Goal: Task Accomplishment & Management: Manage account settings

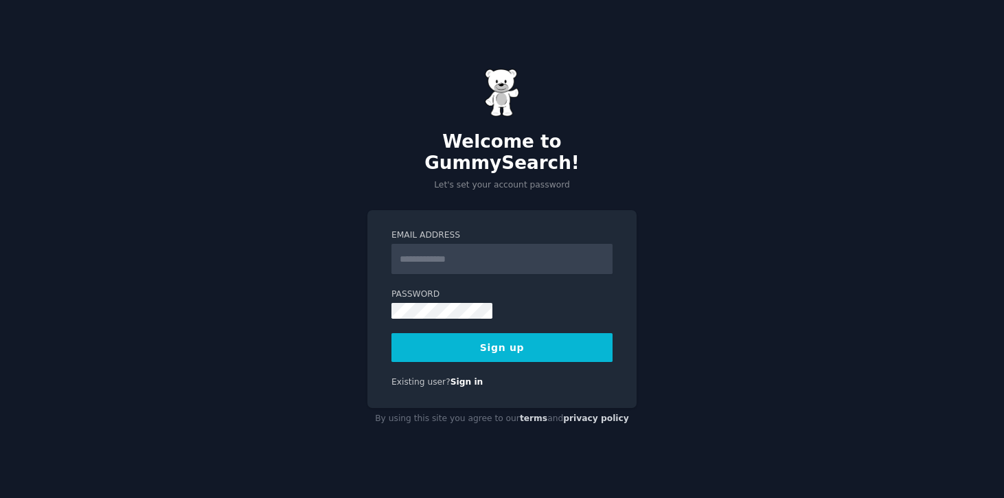
scroll to position [473, 0]
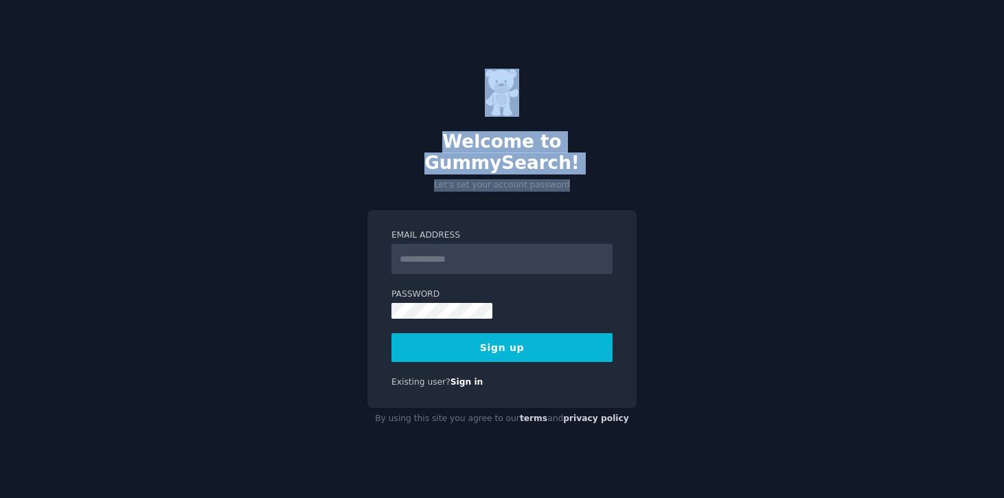
drag, startPoint x: 163, startPoint y: 395, endPoint x: 32, endPoint y: 308, distance: 156.6
click at [32, 308] on div "Welcome to GummySearch! Let's set your account password Email Address Password …" at bounding box center [502, 249] width 1004 height 498
drag, startPoint x: 110, startPoint y: 409, endPoint x: 41, endPoint y: 335, distance: 101.1
click at [41, 335] on div "Welcome to GummySearch! Let's set your account password Email Address Password …" at bounding box center [502, 249] width 1004 height 498
click at [391, 274] on input "Email Address" at bounding box center [501, 259] width 221 height 30
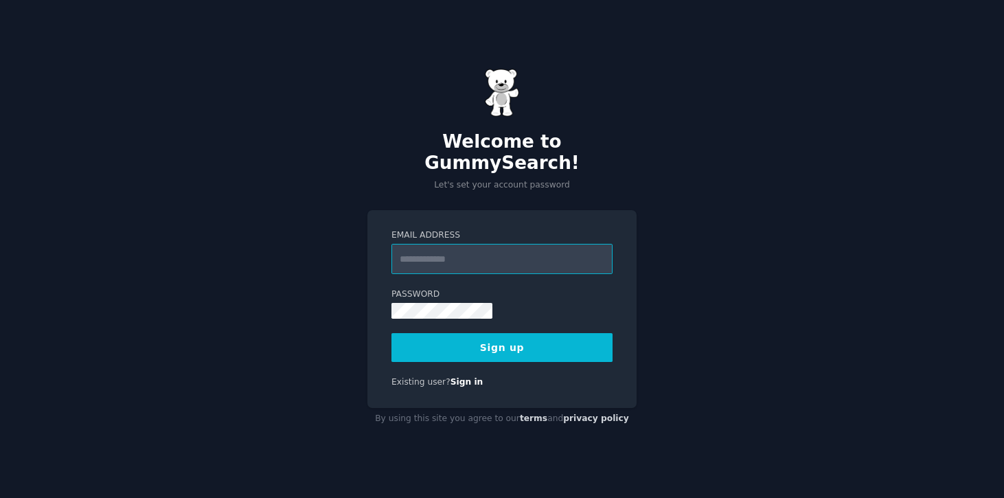
click at [391, 274] on input "Email Address" at bounding box center [501, 259] width 221 height 30
type input "**********"
click at [367, 192] on div "Welcome to GummySearch! Let's set your account password" at bounding box center [501, 130] width 269 height 123
click at [391, 362] on button "Sign up" at bounding box center [501, 347] width 221 height 29
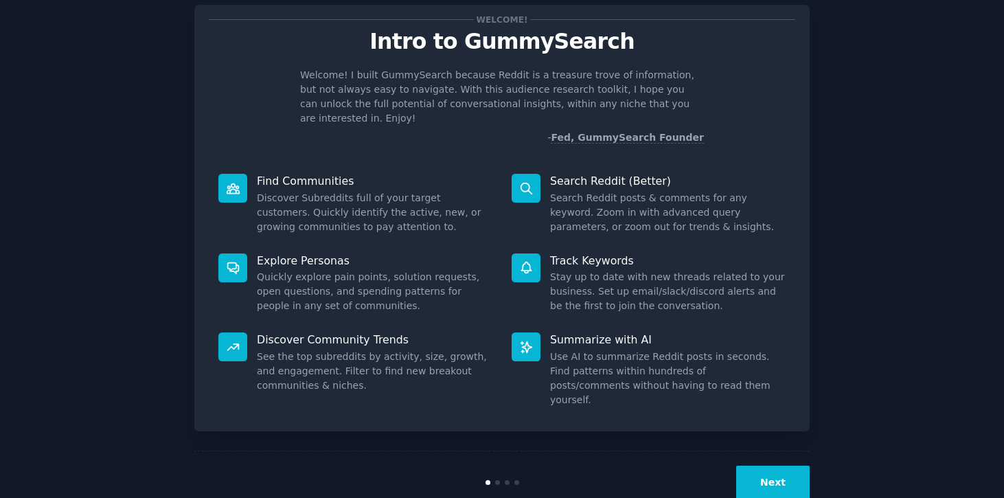
scroll to position [39, 0]
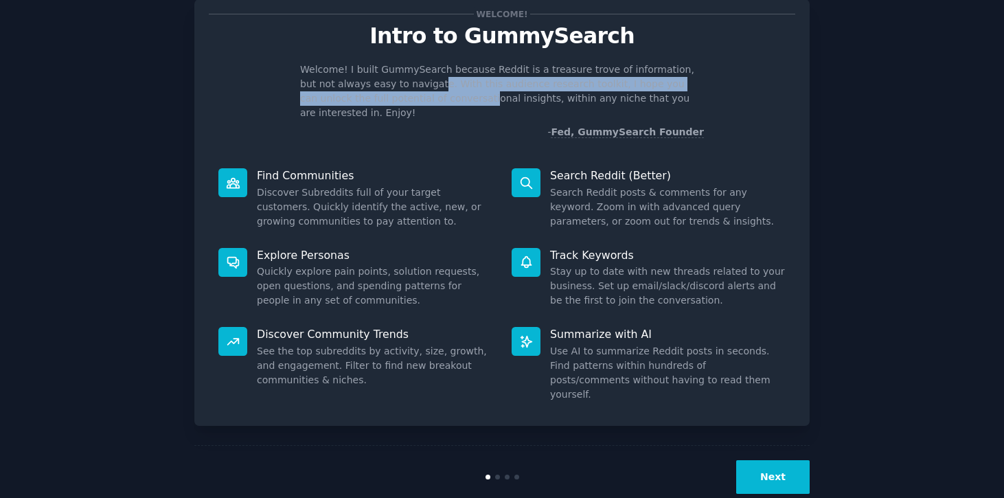
drag, startPoint x: 398, startPoint y: 97, endPoint x: 398, endPoint y: 69, distance: 27.5
click at [398, 69] on p "Welcome! I built GummySearch because Reddit is a treasure trove of information,…" at bounding box center [502, 91] width 404 height 58
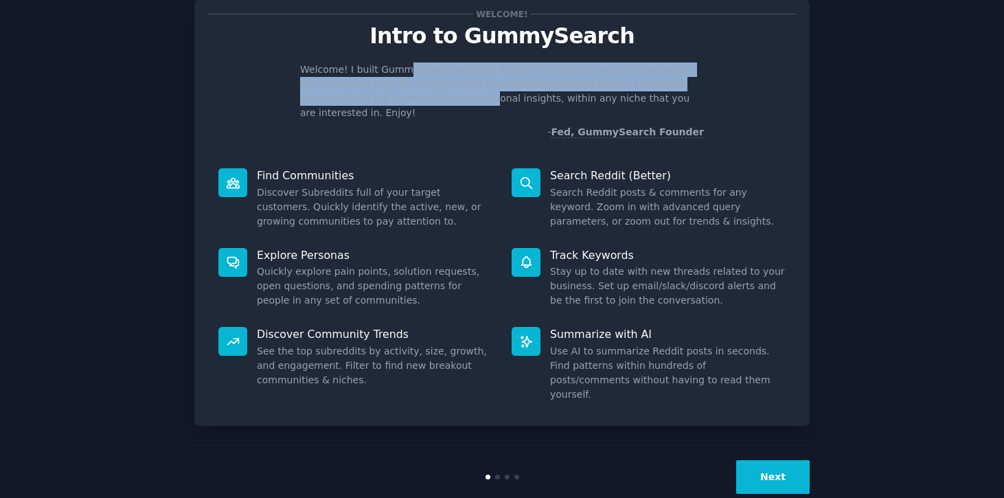
click at [407, 168] on p "Find Communities" at bounding box center [375, 175] width 236 height 14
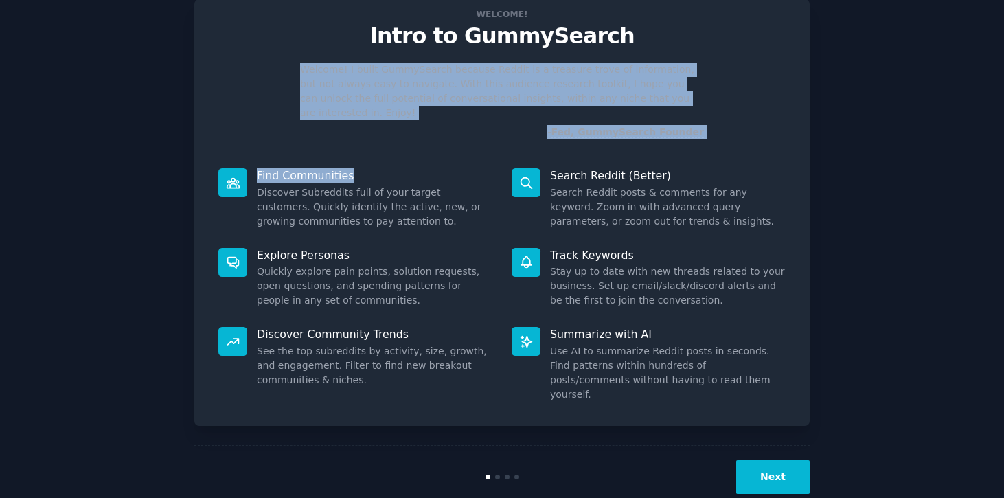
drag, startPoint x: 407, startPoint y: 155, endPoint x: 407, endPoint y: 51, distance: 103.7
click at [407, 52] on div "Welcome! Intro to GummySearch Welcome! I built GummySearch because Reddit is a …" at bounding box center [501, 212] width 615 height 426
click at [426, 98] on p "Welcome! I built GummySearch because Reddit is a treasure trove of information,…" at bounding box center [502, 91] width 404 height 58
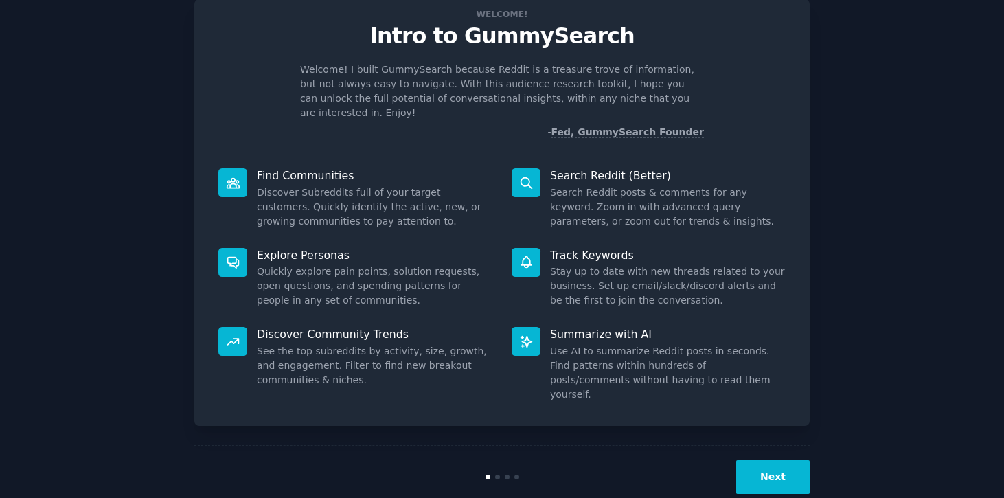
click at [426, 185] on dd "Discover Subreddits full of your target customers. Quickly identify the active,…" at bounding box center [375, 206] width 236 height 43
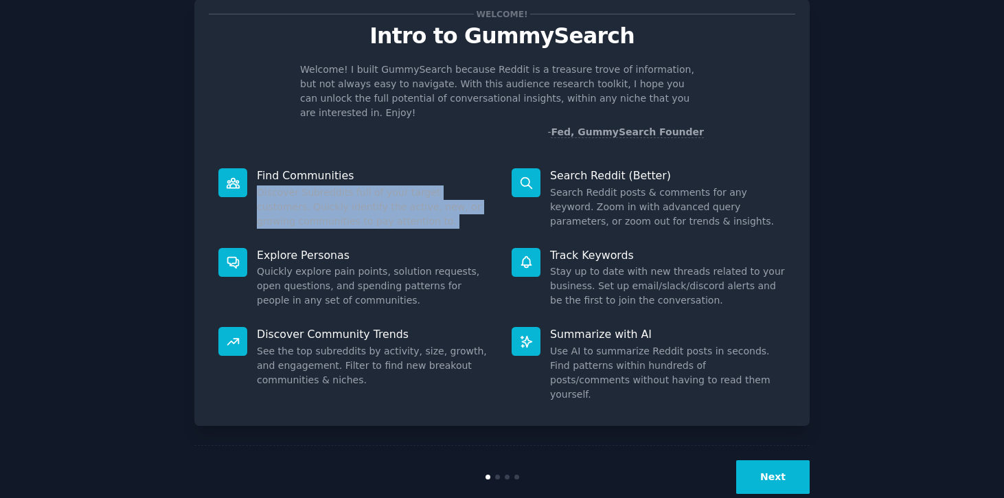
click at [438, 214] on div "Find Communities Discover Subreddits full of your target customers. Quickly ide…" at bounding box center [355, 199] width 293 height 80
drag, startPoint x: 438, startPoint y: 214, endPoint x: 431, endPoint y: 132, distance: 82.1
click at [431, 134] on div "Welcome! Intro to GummySearch Welcome! I built GummySearch because Reddit is a …" at bounding box center [501, 212] width 615 height 426
click at [457, 248] on p "Explore Personas" at bounding box center [375, 255] width 236 height 14
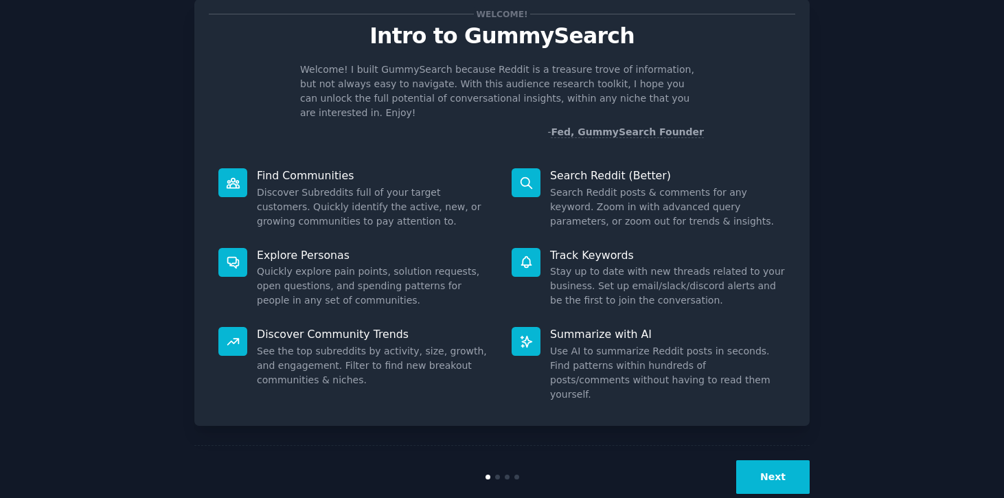
click at [466, 273] on dd "Quickly explore pain points, solution requests, open questions, and spending pa…" at bounding box center [375, 285] width 236 height 43
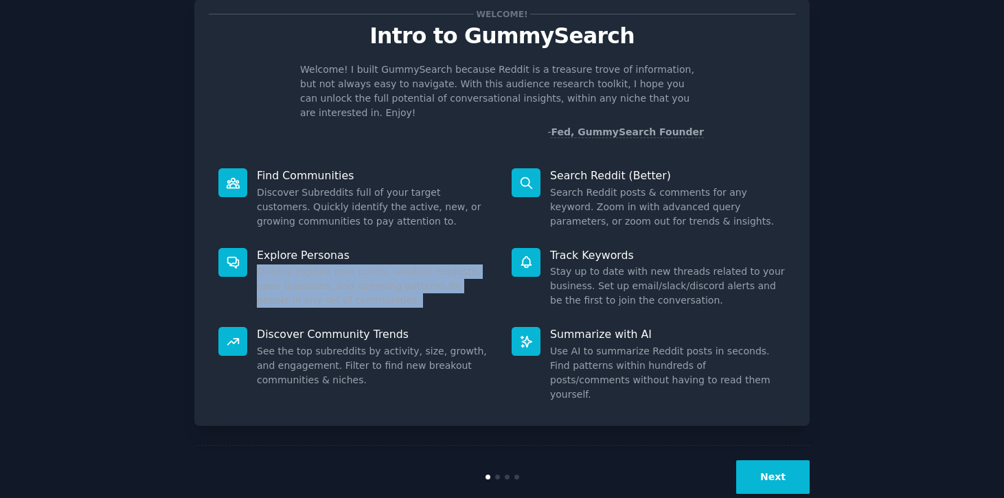
click at [470, 293] on div "Explore Personas Quickly explore pain points, solution requests, open questions…" at bounding box center [355, 278] width 293 height 80
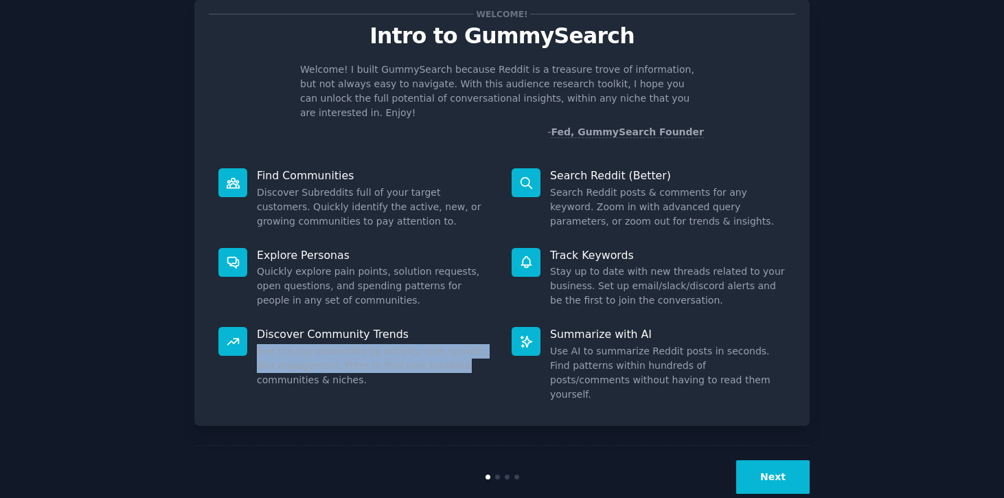
drag, startPoint x: 490, startPoint y: 355, endPoint x: 475, endPoint y: 312, distance: 45.8
click at [475, 317] on div "Discover Community Trends See the top subreddits by activity, size, growth, and…" at bounding box center [355, 364] width 293 height 94
click at [482, 344] on dd "See the top subreddits by activity, size, growth, and engagement. Filter to fin…" at bounding box center [375, 365] width 236 height 43
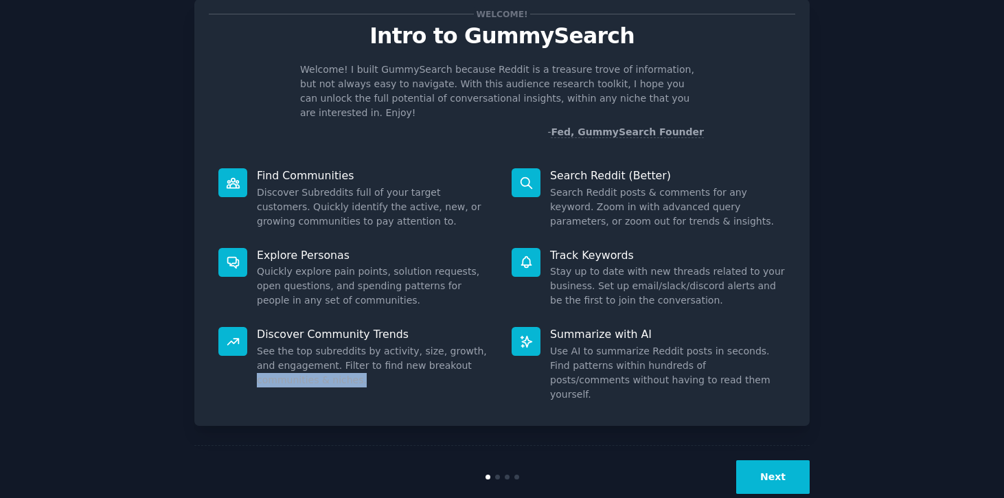
drag, startPoint x: 488, startPoint y: 361, endPoint x: 487, endPoint y: 315, distance: 46.7
click at [488, 346] on dd "See the top subreddits by activity, size, growth, and engagement. Filter to fin…" at bounding box center [375, 365] width 236 height 43
drag, startPoint x: 452, startPoint y: 330, endPoint x: 476, endPoint y: 371, distance: 47.7
click at [476, 371] on dd "See the top subreddits by activity, size, growth, and engagement. Filter to fin…" at bounding box center [375, 365] width 236 height 43
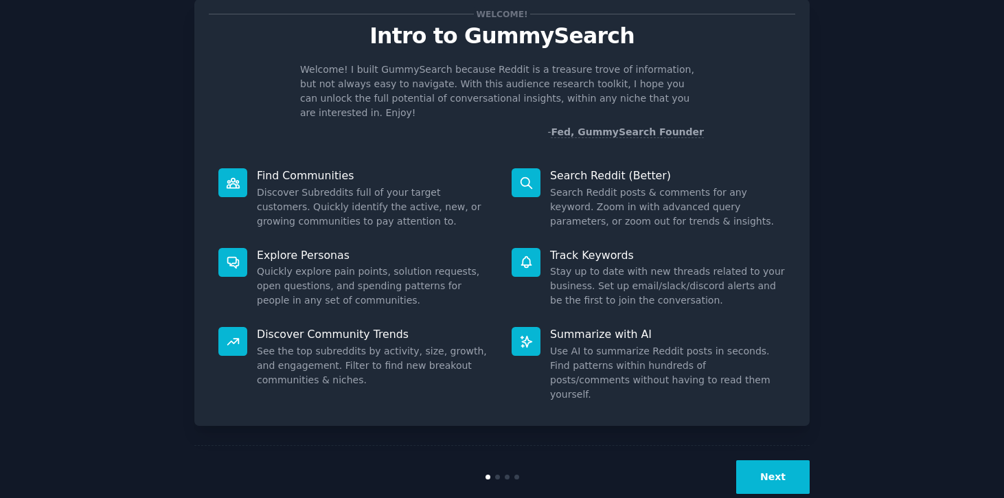
drag, startPoint x: 476, startPoint y: 371, endPoint x: 476, endPoint y: 357, distance: 13.7
click at [476, 357] on dd "See the top subreddits by activity, size, growth, and engagement. Filter to fin…" at bounding box center [375, 365] width 236 height 43
drag, startPoint x: 476, startPoint y: 357, endPoint x: 475, endPoint y: 334, distance: 23.4
click at [475, 344] on dd "See the top subreddits by activity, size, growth, and engagement. Filter to fin…" at bounding box center [375, 365] width 236 height 43
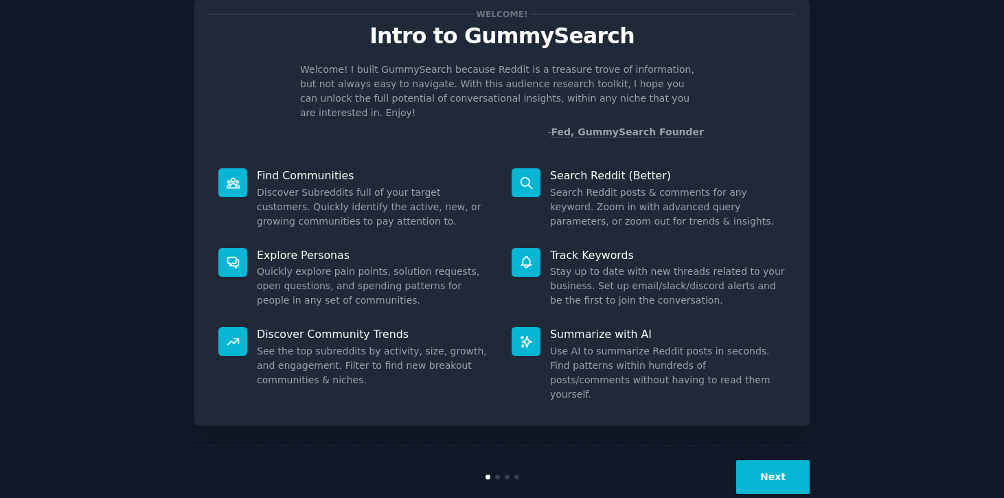
click at [607, 188] on dd "Search Reddit posts & comments for any keyword. Zoom in with advanced query par…" at bounding box center [668, 206] width 236 height 43
click at [607, 185] on dd "Search Reddit posts & comments for any keyword. Zoom in with advanced query par…" at bounding box center [668, 206] width 236 height 43
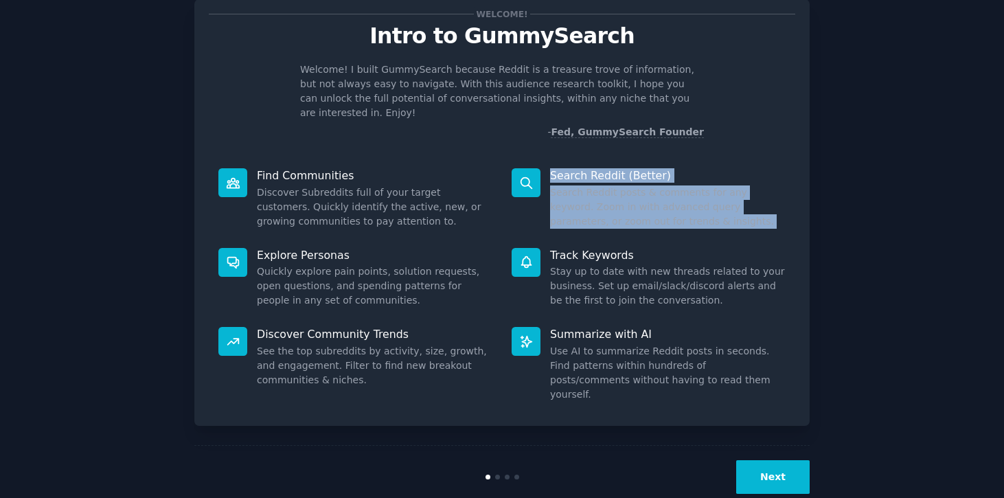
drag, startPoint x: 607, startPoint y: 175, endPoint x: 606, endPoint y: 161, distance: 13.8
click at [606, 161] on div "Search Reddit (Better) Search Reddit posts & comments for any keyword. Zoom in …" at bounding box center [648, 199] width 293 height 80
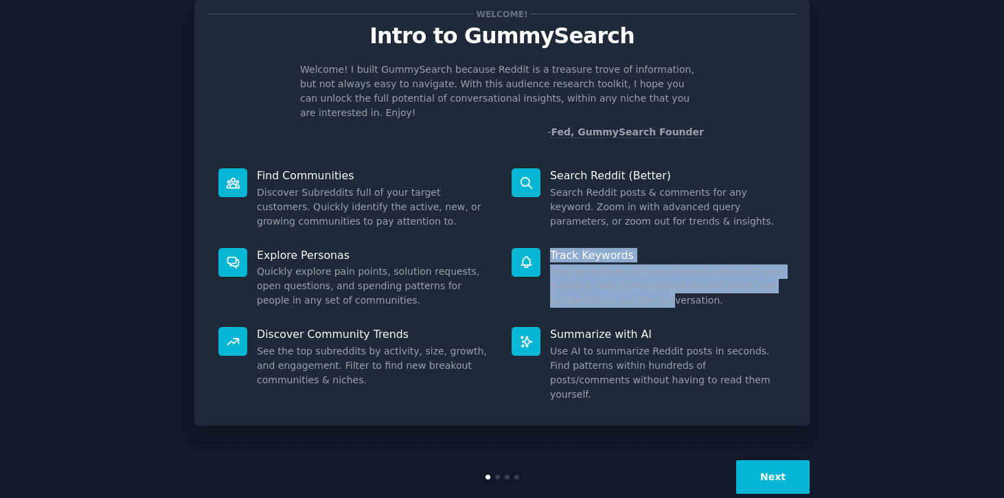
drag, startPoint x: 646, startPoint y: 278, endPoint x: 625, endPoint y: 205, distance: 75.7
click at [627, 211] on div "Find Communities Discover Subreddits full of your target customers. Quickly ide…" at bounding box center [502, 285] width 586 height 253
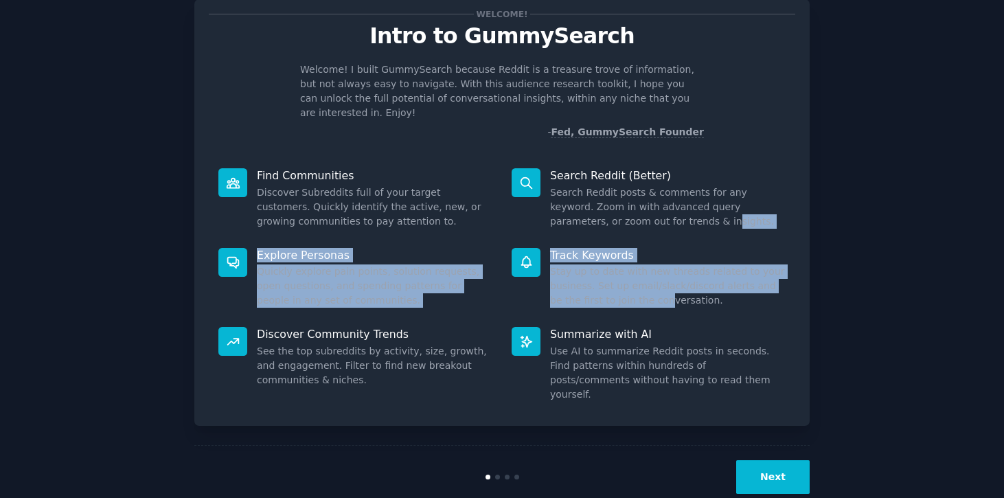
click at [637, 264] on dd "Stay up to date with new threads related to your business. Set up email/slack/d…" at bounding box center [668, 285] width 236 height 43
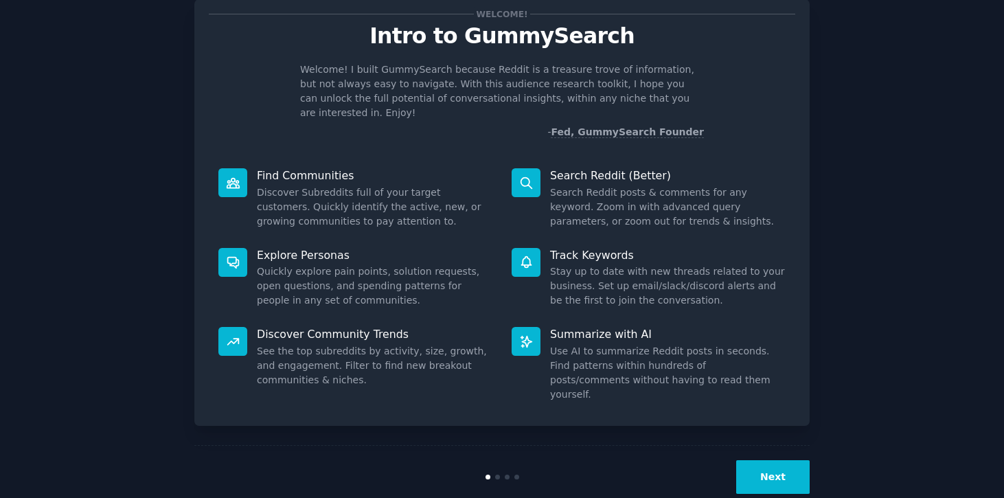
click at [764, 462] on button "Next" at bounding box center [772, 477] width 73 height 34
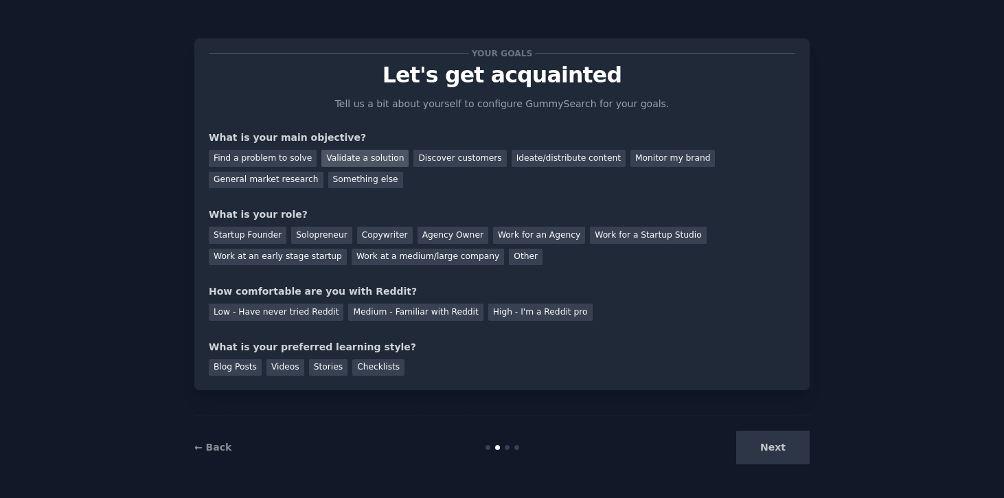
click at [374, 155] on div "Validate a solution" at bounding box center [364, 158] width 87 height 17
click at [297, 174] on div "General market research" at bounding box center [266, 180] width 115 height 17
click at [377, 158] on div "Validate a solution" at bounding box center [364, 158] width 87 height 17
click at [262, 233] on div "Startup Founder" at bounding box center [248, 235] width 78 height 17
click at [306, 227] on div "Solopreneur" at bounding box center [321, 235] width 60 height 17
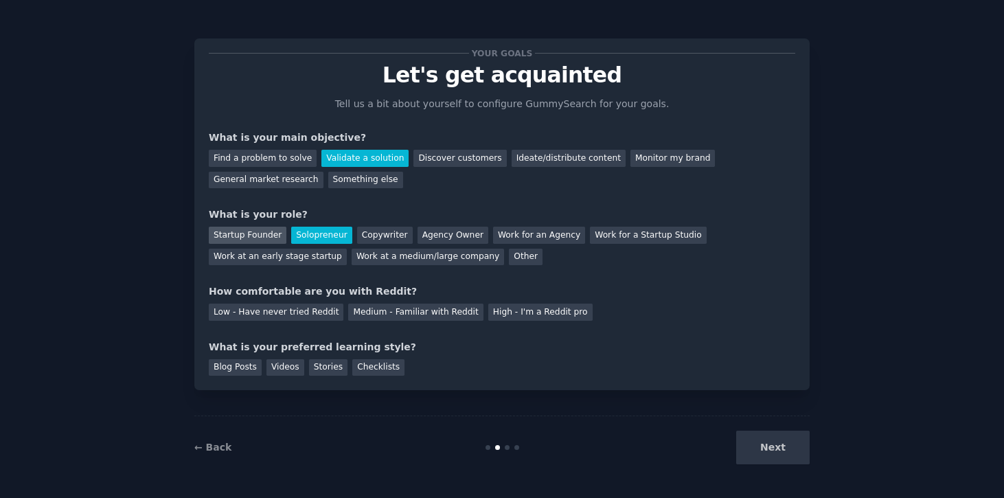
click at [271, 231] on div "Startup Founder" at bounding box center [248, 235] width 78 height 17
click at [348, 308] on div "Medium - Familiar with Reddit" at bounding box center [415, 312] width 135 height 17
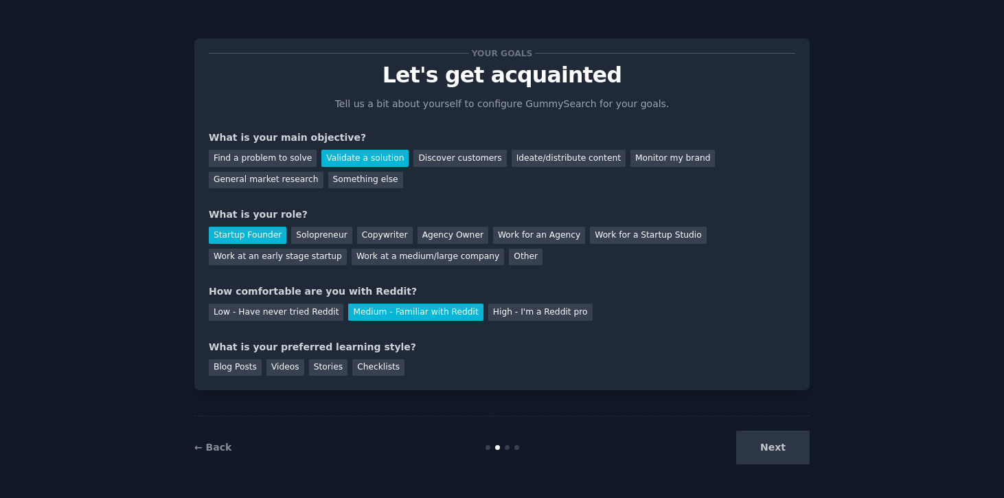
click at [261, 365] on div "Blog Posts Videos Stories Checklists" at bounding box center [502, 365] width 586 height 22
click at [273, 366] on div "Videos" at bounding box center [285, 367] width 38 height 17
click at [777, 453] on button "Next" at bounding box center [772, 448] width 73 height 34
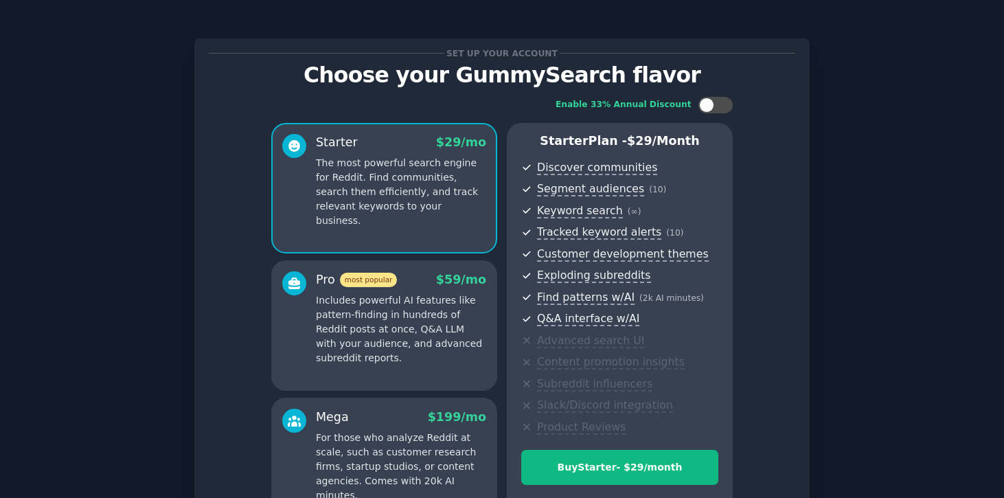
scroll to position [14, 0]
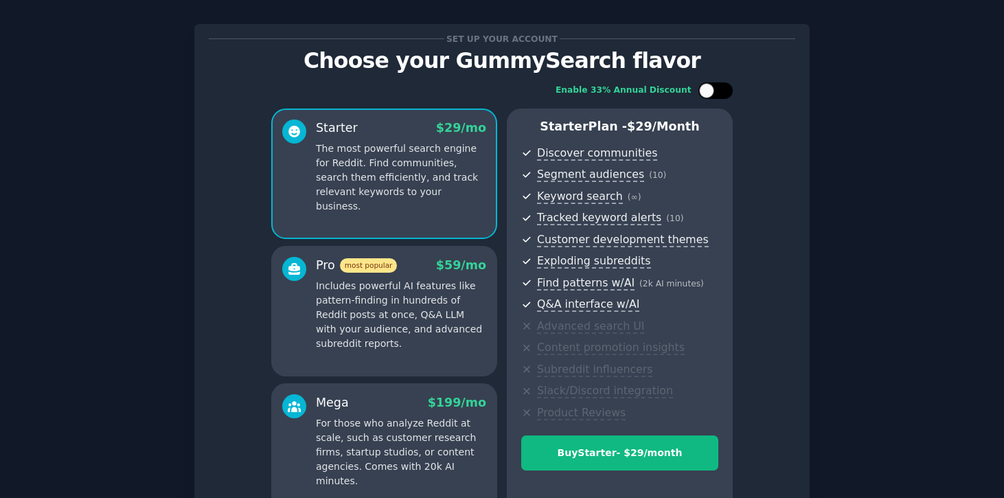
click at [721, 88] on div at bounding box center [722, 90] width 7 height 7
click at [721, 88] on div at bounding box center [724, 90] width 15 height 15
checkbox input "false"
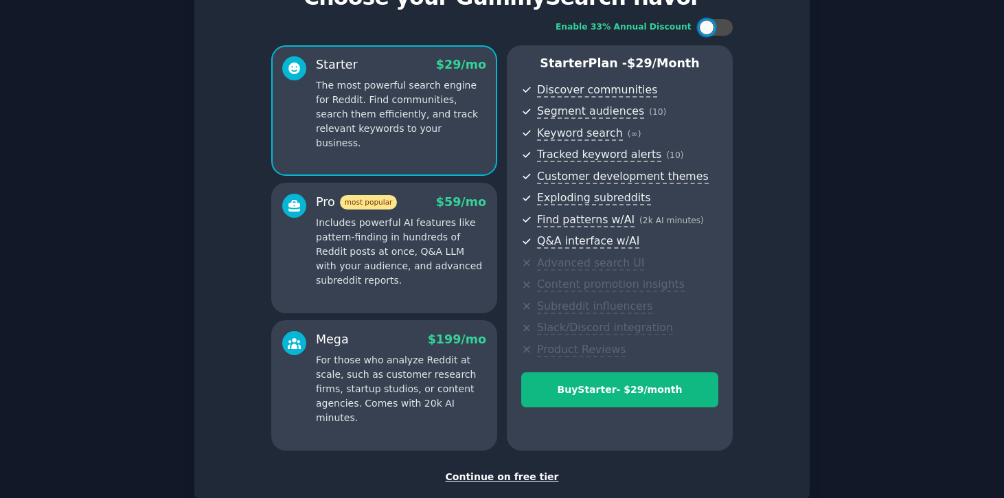
scroll to position [119, 0]
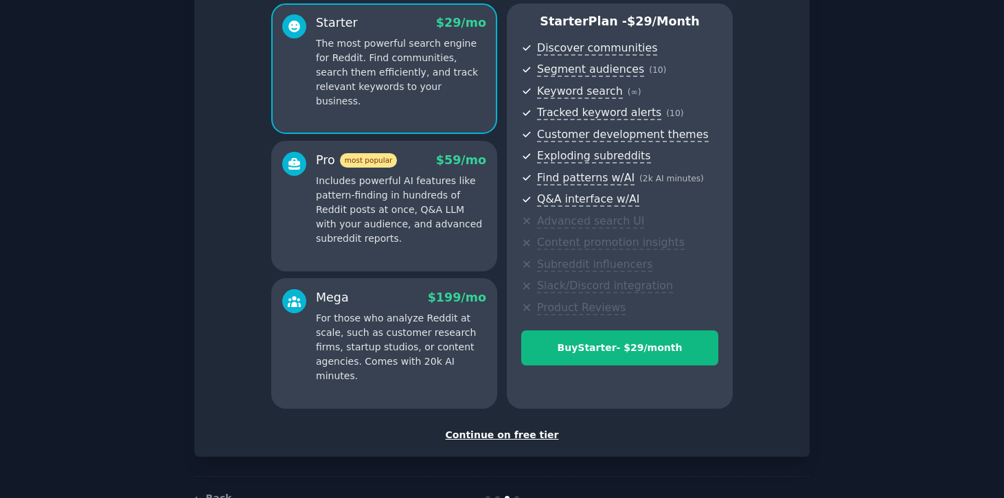
click at [520, 435] on div "Continue on free tier" at bounding box center [502, 435] width 586 height 14
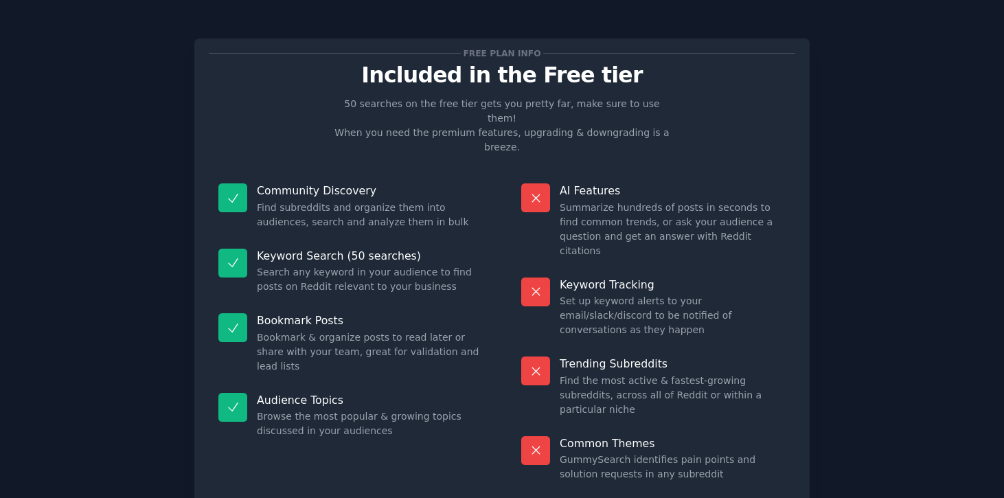
click at [426, 111] on p "50 searches on the free tier gets you pretty far, make sure to use them! When y…" at bounding box center [502, 126] width 346 height 58
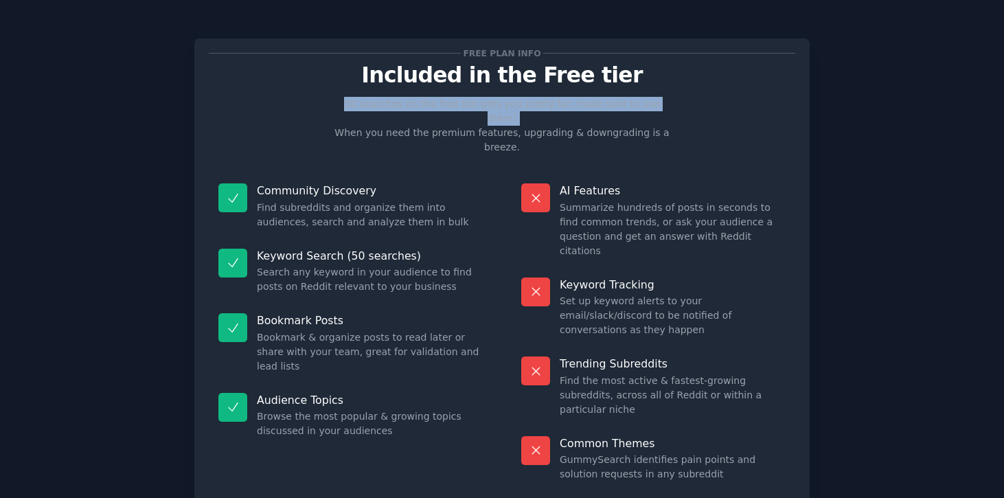
click at [429, 121] on p "50 searches on the free tier gets you pretty far, make sure to use them! When y…" at bounding box center [502, 126] width 346 height 58
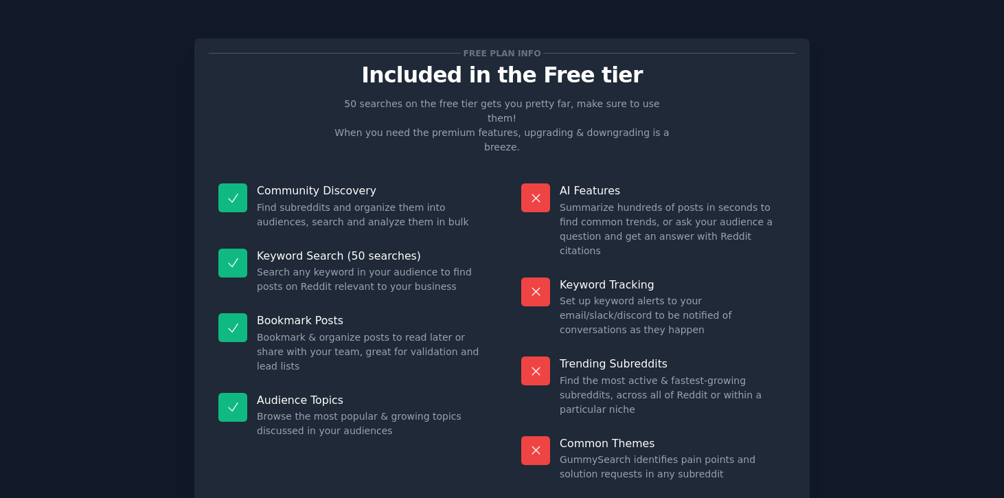
click at [429, 121] on p "50 searches on the free tier gets you pretty far, make sure to use them! When y…" at bounding box center [502, 126] width 346 height 58
click at [433, 143] on div "Free plan info Included in the Free tier 50 searches on the free tier gets you …" at bounding box center [502, 272] width 586 height 438
drag, startPoint x: 433, startPoint y: 143, endPoint x: 426, endPoint y: 139, distance: 7.7
click at [426, 139] on div "Free plan info Included in the Free tier 50 searches on the free tier gets you …" at bounding box center [502, 272] width 586 height 438
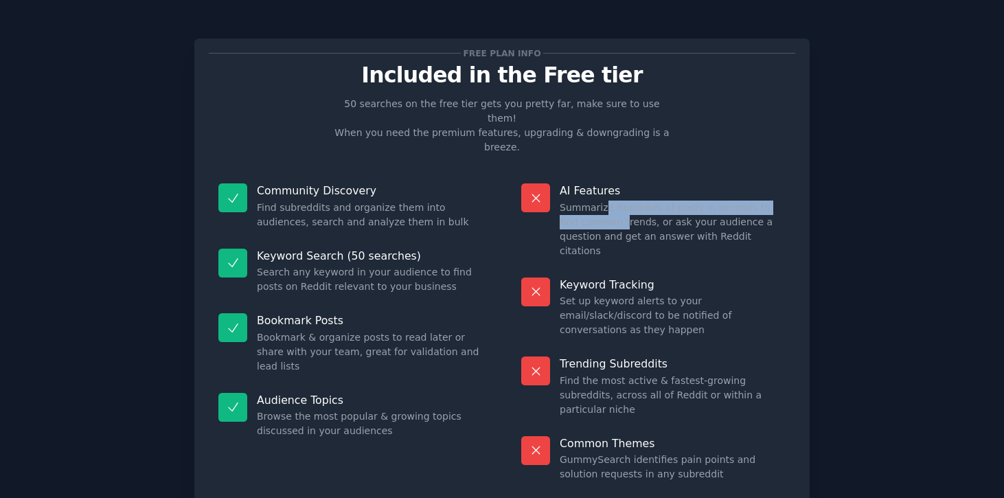
drag, startPoint x: 603, startPoint y: 181, endPoint x: 603, endPoint y: 202, distance: 21.3
click at [603, 202] on dd "Summarize hundreds of posts in seconds to find common trends, or ask your audie…" at bounding box center [673, 230] width 226 height 58
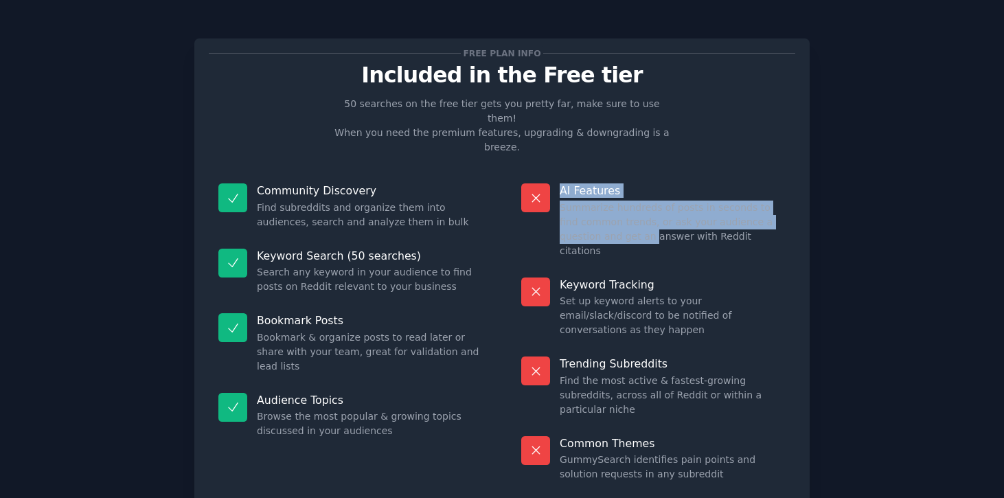
drag, startPoint x: 603, startPoint y: 202, endPoint x: 595, endPoint y: 144, distance: 58.2
click at [595, 174] on div "AI Features Summarize hundreds of posts in seconds to find common trends, or as…" at bounding box center [654, 221] width 284 height 94
drag, startPoint x: 595, startPoint y: 144, endPoint x: 606, endPoint y: 195, distance: 51.9
click at [606, 195] on div "AI Features Summarize hundreds of posts in seconds to find common trends, or as…" at bounding box center [654, 221] width 284 height 94
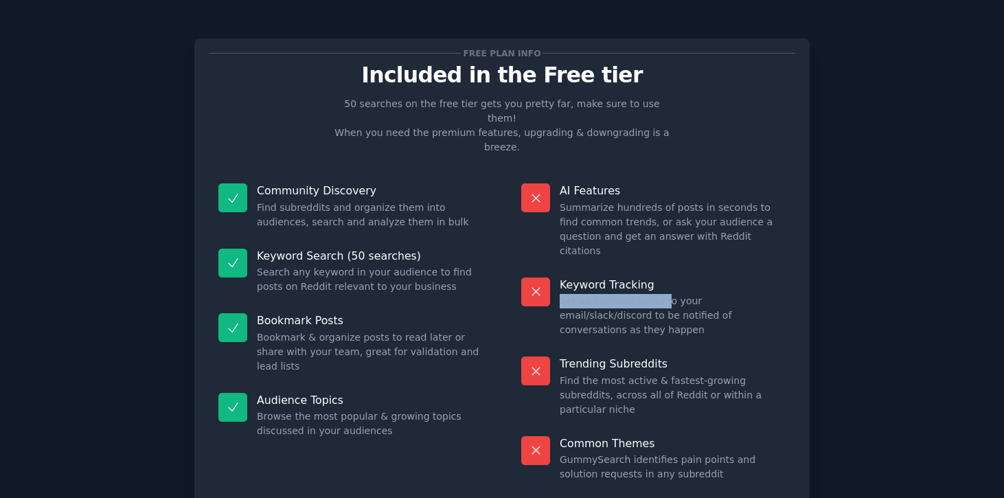
drag, startPoint x: 665, startPoint y: 242, endPoint x: 659, endPoint y: 255, distance: 15.4
click at [659, 268] on div "Keyword Tracking Set up keyword alerts to your email/slack/discord to be notifi…" at bounding box center [654, 308] width 284 height 80
click at [659, 294] on dd "Set up keyword alerts to your email/slack/discord to be notified of conversatio…" at bounding box center [673, 315] width 226 height 43
drag, startPoint x: 659, startPoint y: 255, endPoint x: 650, endPoint y: 233, distance: 24.1
click at [650, 268] on div "Keyword Tracking Set up keyword alerts to your email/slack/discord to be notifi…" at bounding box center [654, 308] width 284 height 80
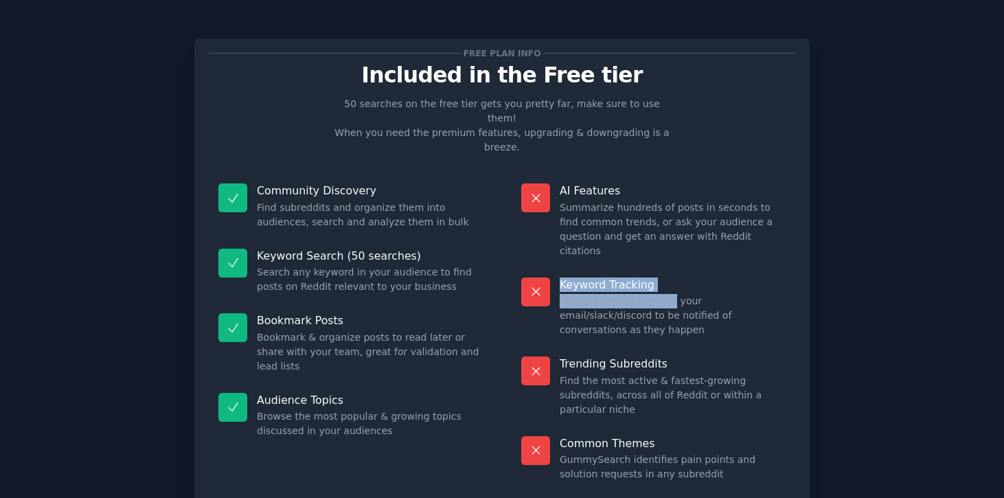
click at [650, 268] on div "Keyword Tracking Set up keyword alerts to your email/slack/discord to be notifi…" at bounding box center [654, 308] width 284 height 80
drag, startPoint x: 650, startPoint y: 233, endPoint x: 655, endPoint y: 243, distance: 11.4
click at [655, 268] on div "Keyword Tracking Set up keyword alerts to your email/slack/discord to be notifi…" at bounding box center [654, 308] width 284 height 80
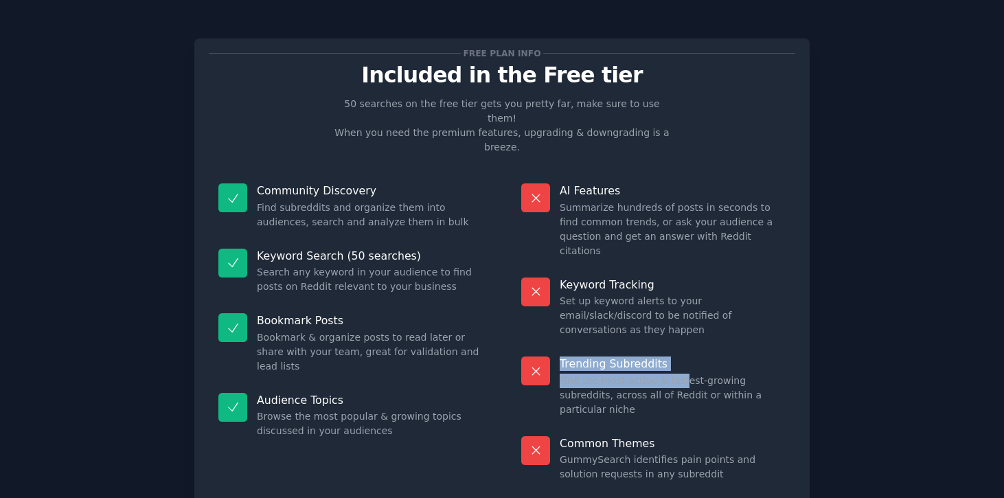
drag, startPoint x: 677, startPoint y: 326, endPoint x: 673, endPoint y: 297, distance: 29.8
click at [673, 347] on div "Trending Subreddits Find the most active & fastest-growing subreddits, across a…" at bounding box center [654, 387] width 284 height 80
click at [685, 374] on dd "Find the most active & fastest-growing subreddits, across all of Reddit or with…" at bounding box center [673, 395] width 226 height 43
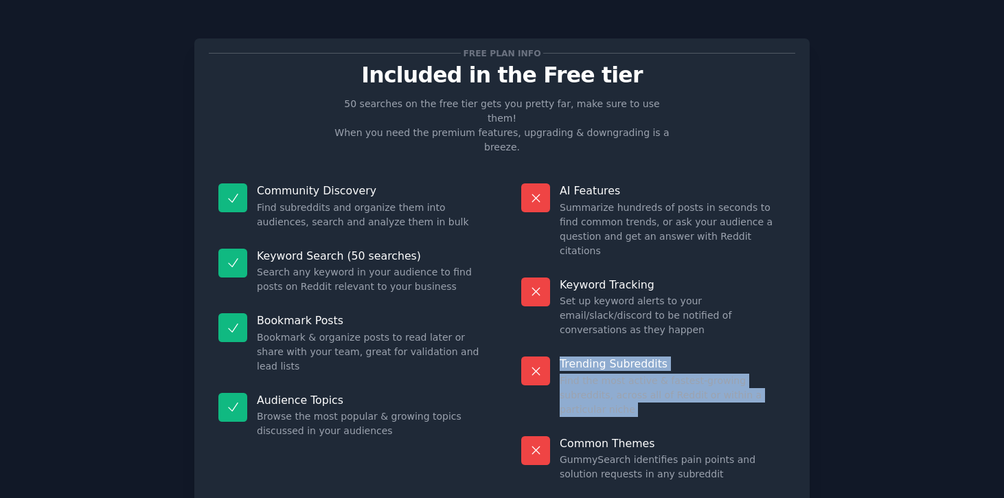
drag, startPoint x: 685, startPoint y: 332, endPoint x: 676, endPoint y: 306, distance: 27.6
click at [676, 347] on div "Trending Subreddits Find the most active & fastest-growing subreddits, across a…" at bounding box center [654, 387] width 284 height 80
click at [676, 356] on p "Trending Subreddits" at bounding box center [673, 363] width 226 height 14
drag, startPoint x: 694, startPoint y: 356, endPoint x: 678, endPoint y: 299, distance: 59.3
click at [678, 299] on dl "AI Features Summarize hundreds of posts in seconds to find common trends, or as…" at bounding box center [654, 332] width 284 height 317
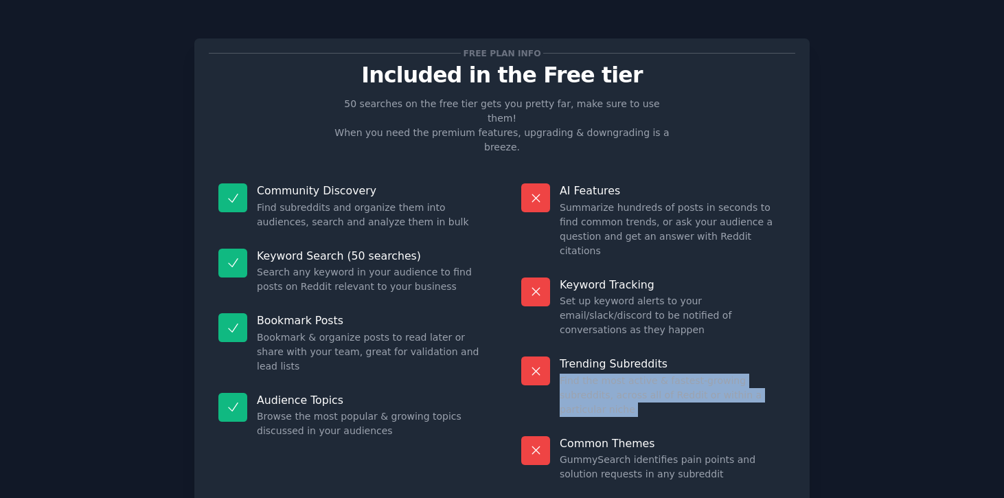
click at [678, 356] on p "Trending Subreddits" at bounding box center [673, 363] width 226 height 14
drag, startPoint x: 693, startPoint y: 348, endPoint x: 683, endPoint y: 310, distance: 39.2
click at [683, 347] on div "Trending Subreddits Find the most active & fastest-growing subreddits, across a…" at bounding box center [654, 387] width 284 height 80
click at [683, 374] on dd "Find the most active & fastest-growing subreddits, across all of Reddit or with…" at bounding box center [673, 395] width 226 height 43
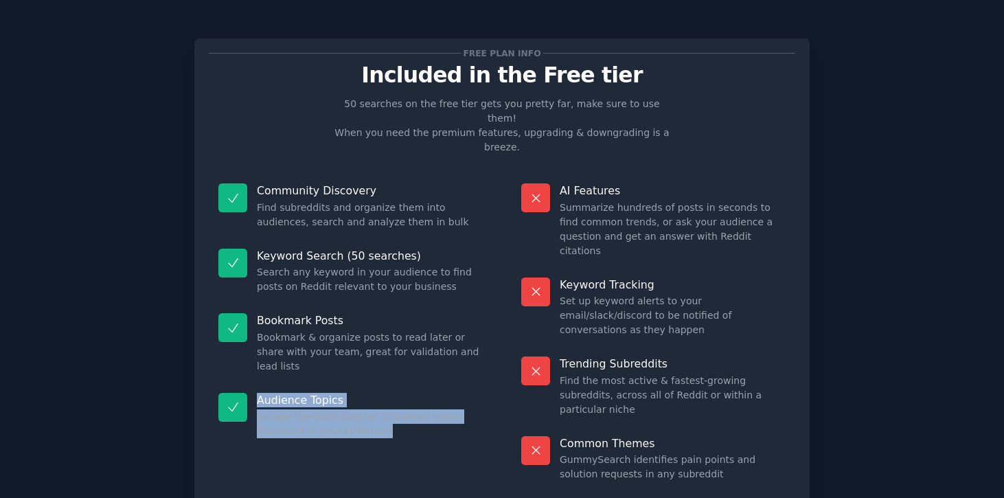
drag, startPoint x: 400, startPoint y: 389, endPoint x: 339, endPoint y: 339, distance: 79.1
click at [339, 339] on dl "Community Discovery Find subreddits and organize them into audiences, search an…" at bounding box center [351, 332] width 284 height 317
click at [349, 393] on p "Audience Topics" at bounding box center [370, 400] width 226 height 14
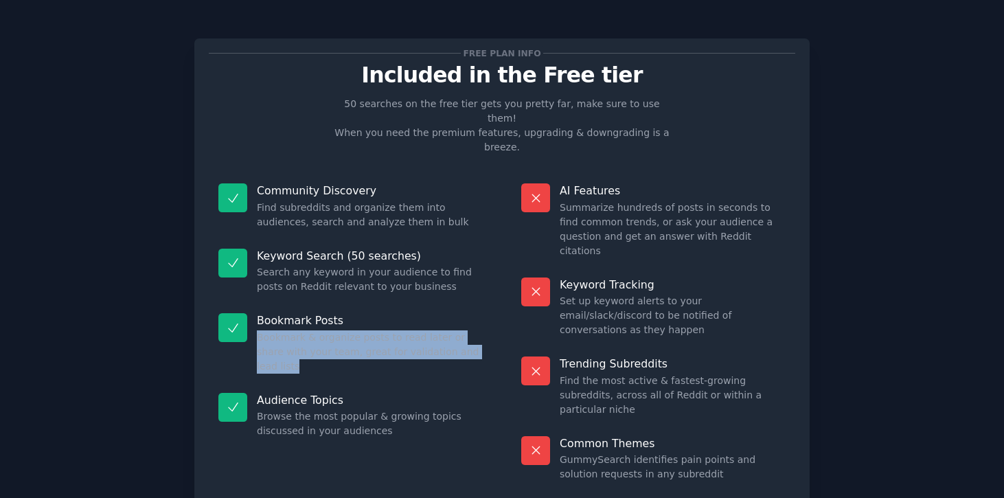
drag, startPoint x: 387, startPoint y: 330, endPoint x: 344, endPoint y: 295, distance: 55.7
click at [344, 304] on div "Bookmark Posts Bookmark & organize posts to read later or share with your team,…" at bounding box center [351, 344] width 284 height 80
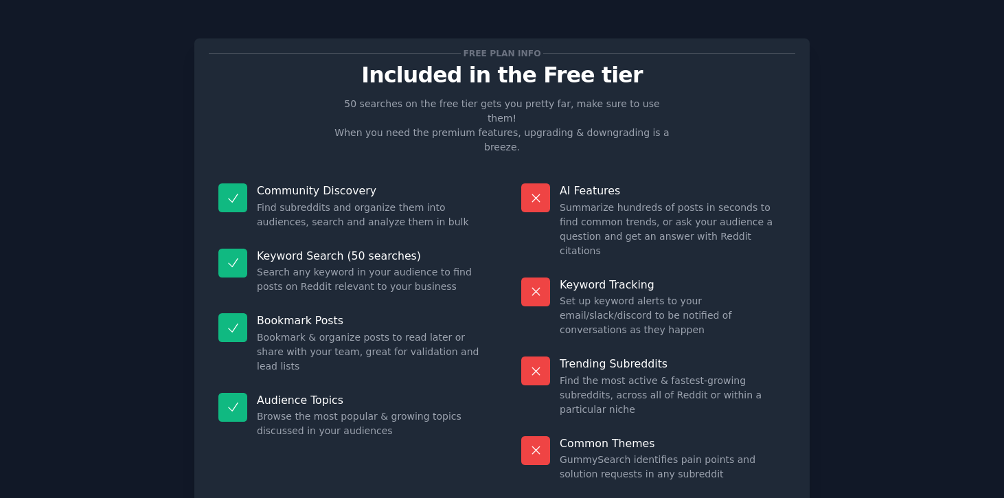
click at [338, 265] on dd "Search any keyword in your audience to find posts on Reddit relevant to your bu…" at bounding box center [370, 279] width 226 height 29
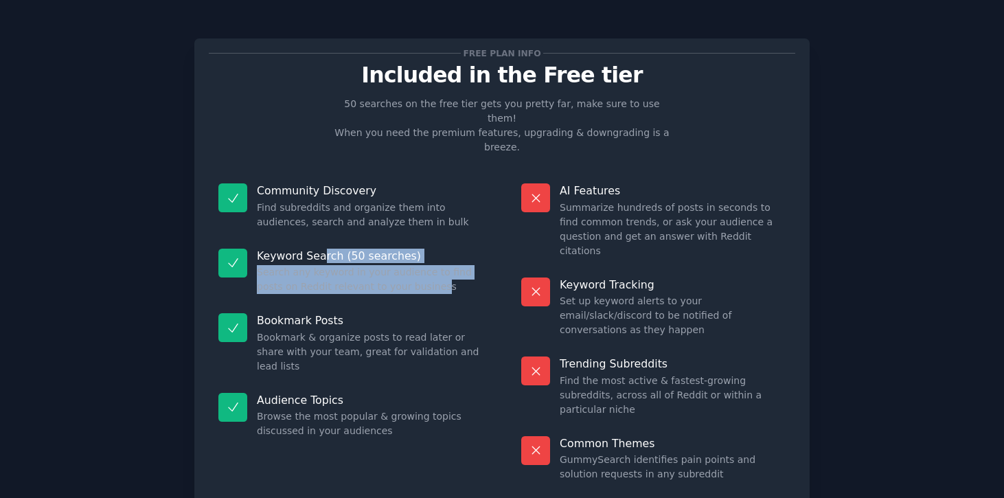
drag, startPoint x: 408, startPoint y: 258, endPoint x: 310, endPoint y: 217, distance: 105.9
click at [310, 239] on div "Keyword Search (50 searches) Search any keyword in your audience to find posts …" at bounding box center [351, 271] width 284 height 65
click at [308, 239] on div "Keyword Search (50 searches) Search any keyword in your audience to find posts …" at bounding box center [351, 271] width 284 height 65
drag, startPoint x: 308, startPoint y: 214, endPoint x: 341, endPoint y: 272, distance: 66.8
click at [341, 272] on div "Keyword Search (50 searches) Search any keyword in your audience to find posts …" at bounding box center [351, 271] width 284 height 65
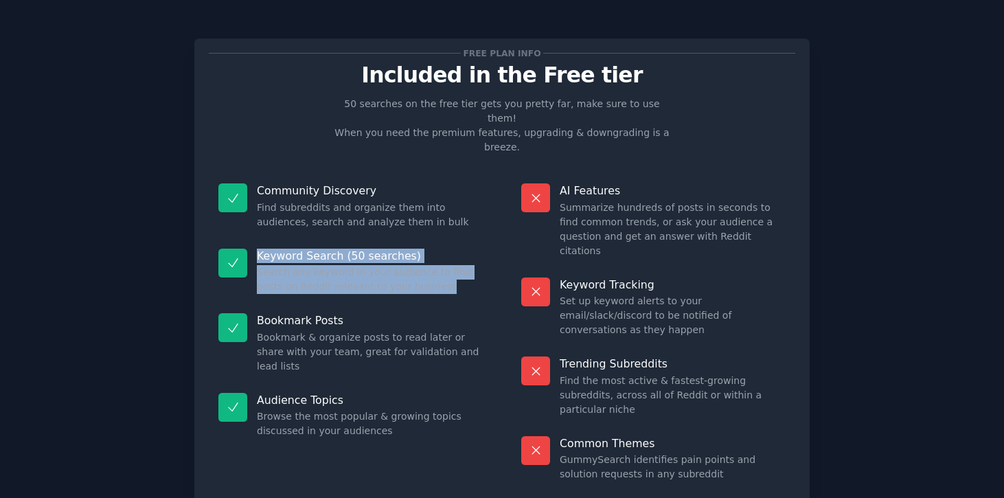
click at [341, 272] on div "Keyword Search (50 searches) Search any keyword in your audience to find posts …" at bounding box center [351, 271] width 284 height 65
drag, startPoint x: 341, startPoint y: 272, endPoint x: 334, endPoint y: 226, distance: 46.6
click at [334, 239] on div "Keyword Search (50 searches) Search any keyword in your audience to find posts …" at bounding box center [351, 271] width 284 height 65
click at [334, 249] on p "Keyword Search (50 searches)" at bounding box center [370, 256] width 226 height 14
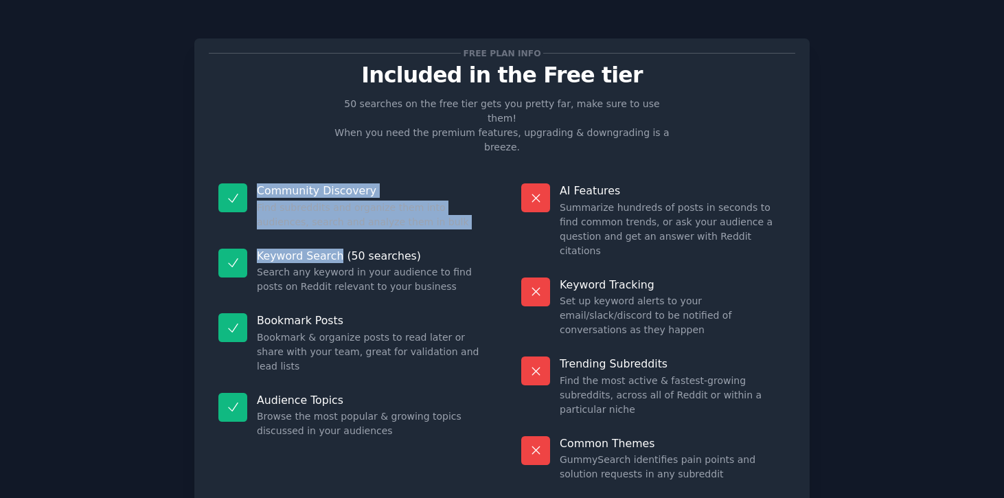
drag, startPoint x: 334, startPoint y: 226, endPoint x: 312, endPoint y: 130, distance: 98.5
click at [312, 130] on div "Free plan info Included in the Free tier 50 searches on the free tier gets you …" at bounding box center [502, 272] width 586 height 438
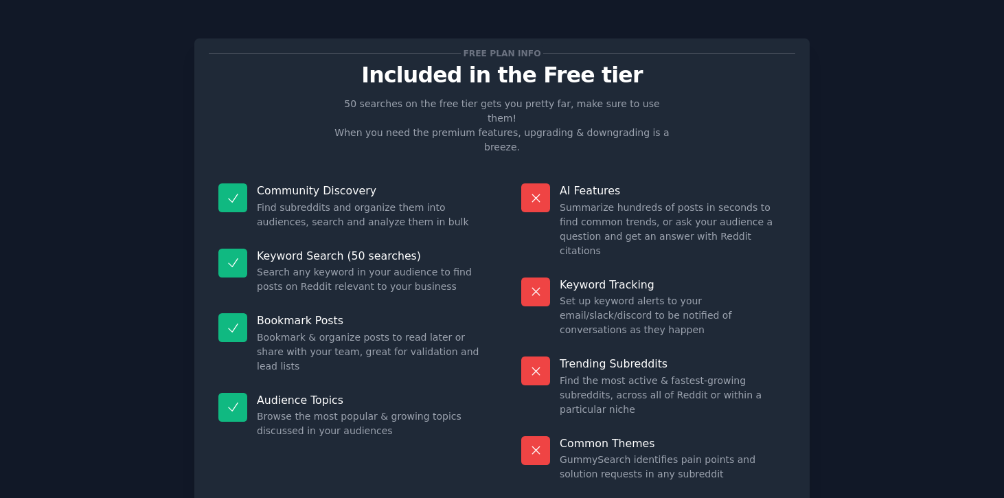
scroll to position [37, 0]
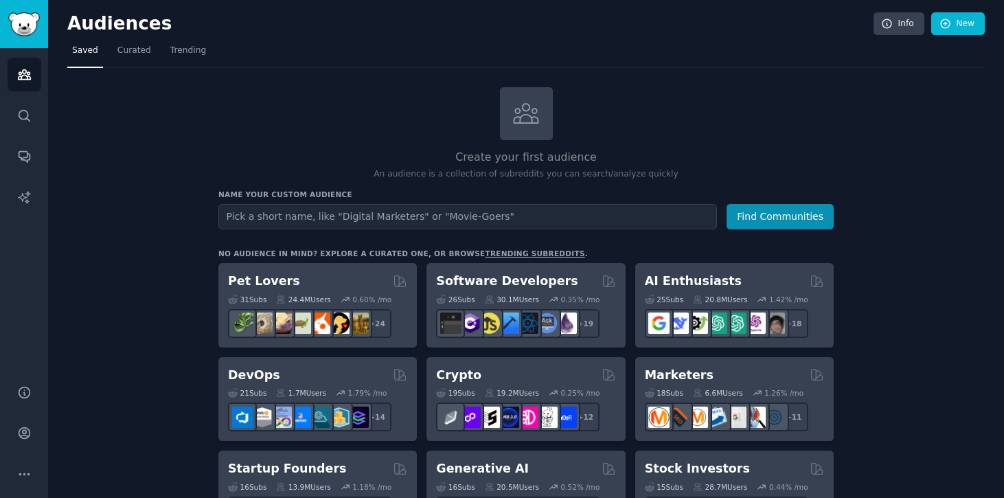
click at [578, 218] on input "text" at bounding box center [467, 216] width 499 height 25
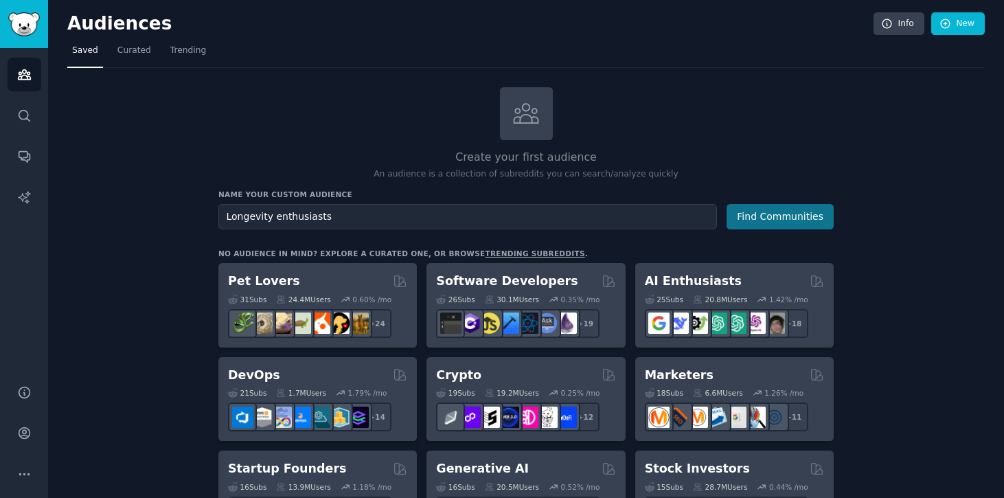
type input "Longevity enthusiasts"
click at [816, 216] on button "Find Communities" at bounding box center [780, 216] width 107 height 25
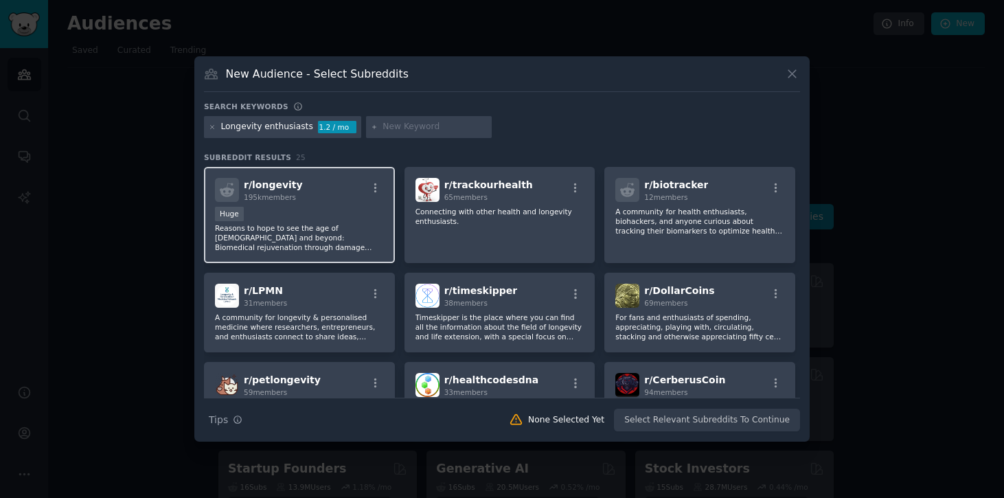
click at [336, 192] on div "r/ longevity 195k members" at bounding box center [299, 190] width 169 height 24
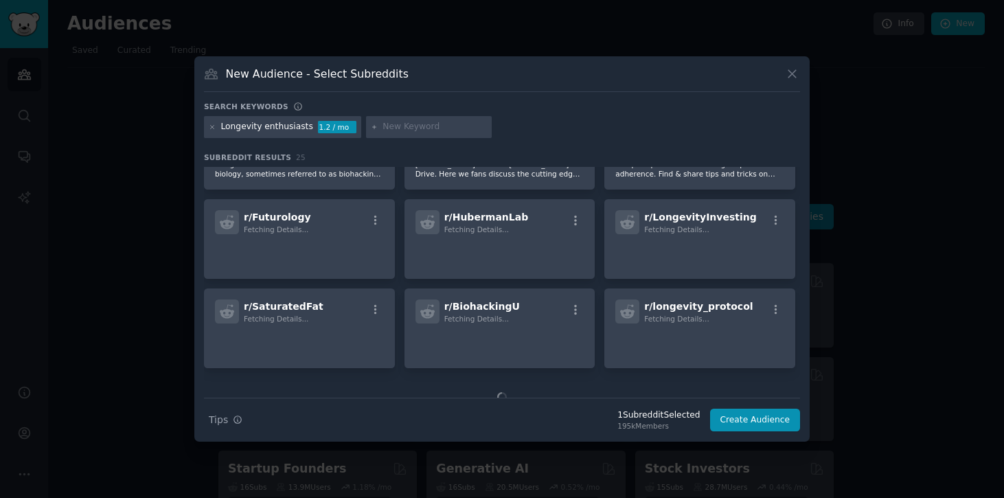
scroll to position [402, 0]
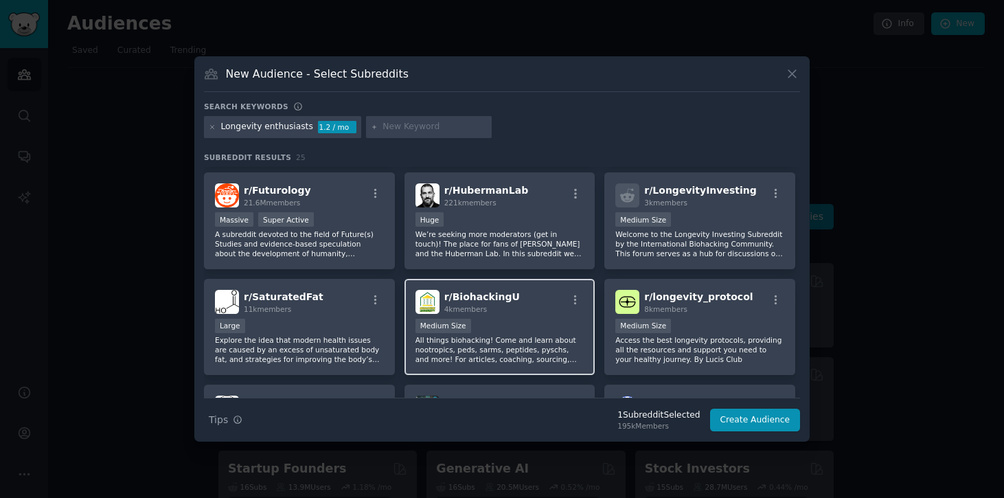
click at [516, 298] on div "r/ BiohackingU 4k members" at bounding box center [499, 302] width 169 height 24
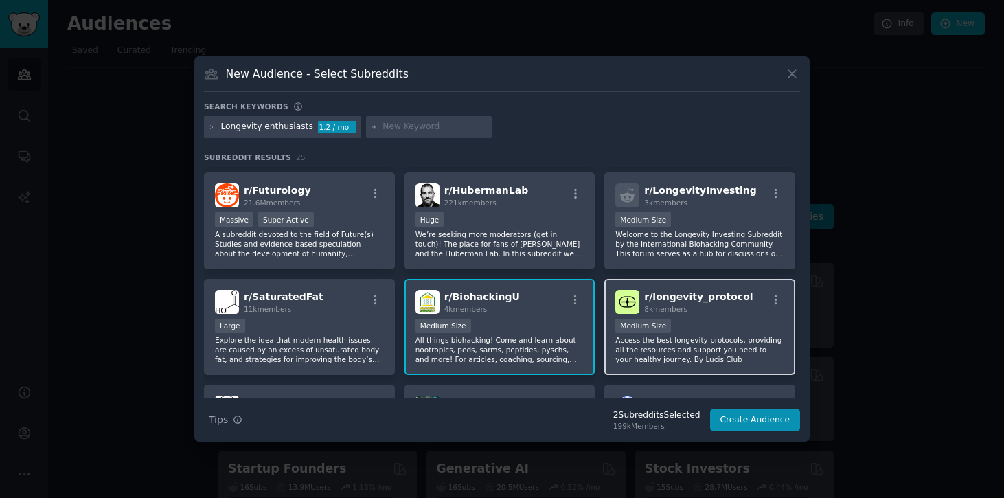
click at [679, 324] on div "1000 - 10,000 members Medium Size" at bounding box center [699, 327] width 169 height 17
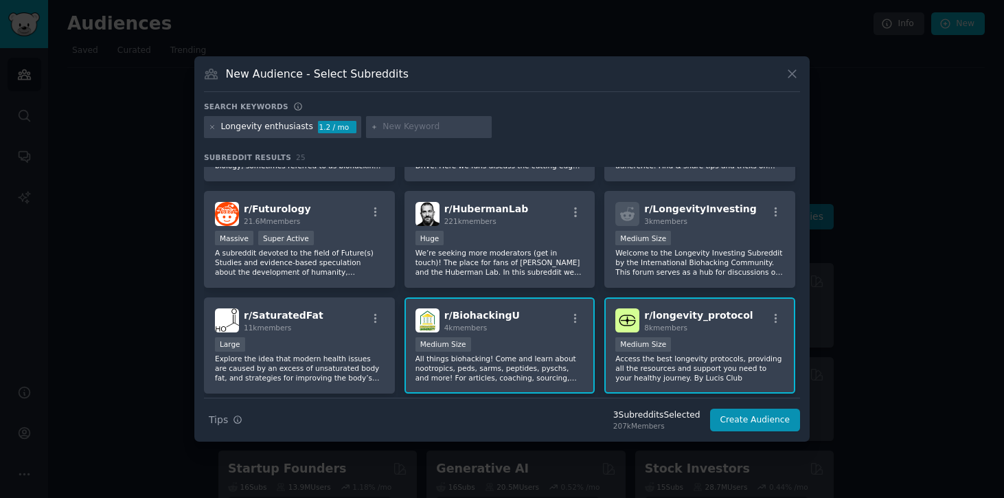
scroll to position [380, 0]
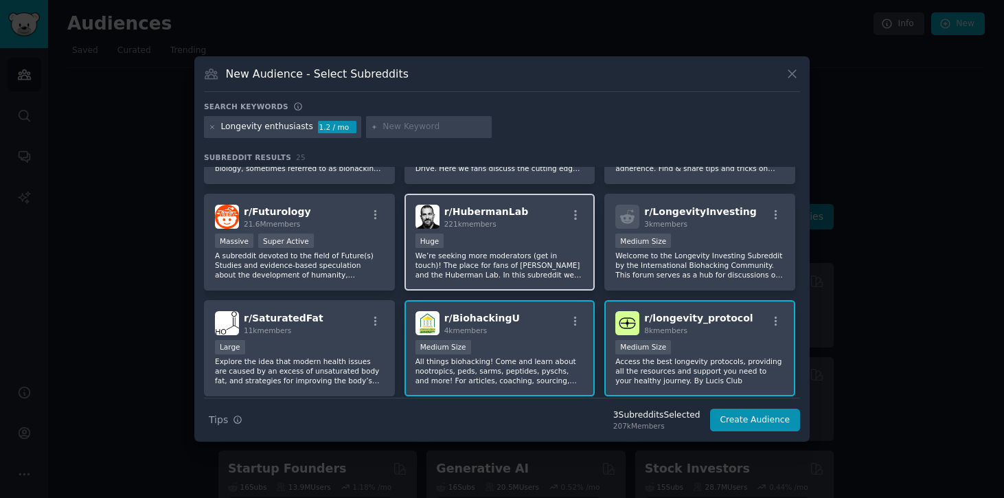
click at [555, 271] on p "We’re seeking more moderators (get in touch)! The place for fans of [PERSON_NAM…" at bounding box center [499, 265] width 169 height 29
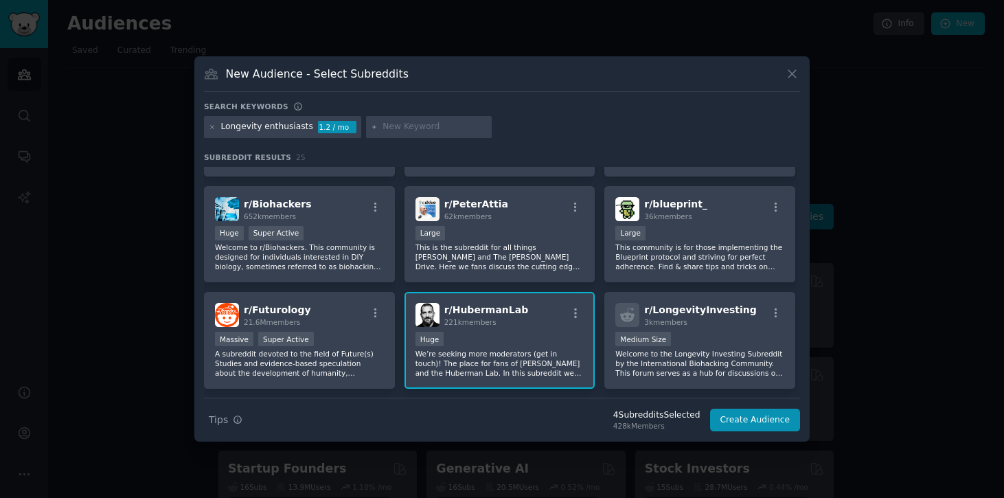
scroll to position [277, 0]
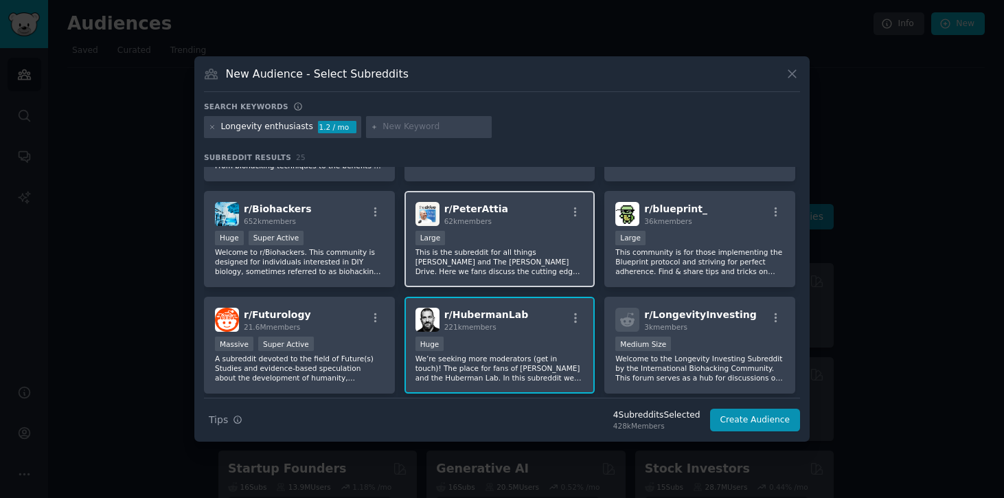
click at [546, 280] on div "r/ PeterAttia 62k members Large This is the subreddit for all things [PERSON_NA…" at bounding box center [500, 239] width 191 height 97
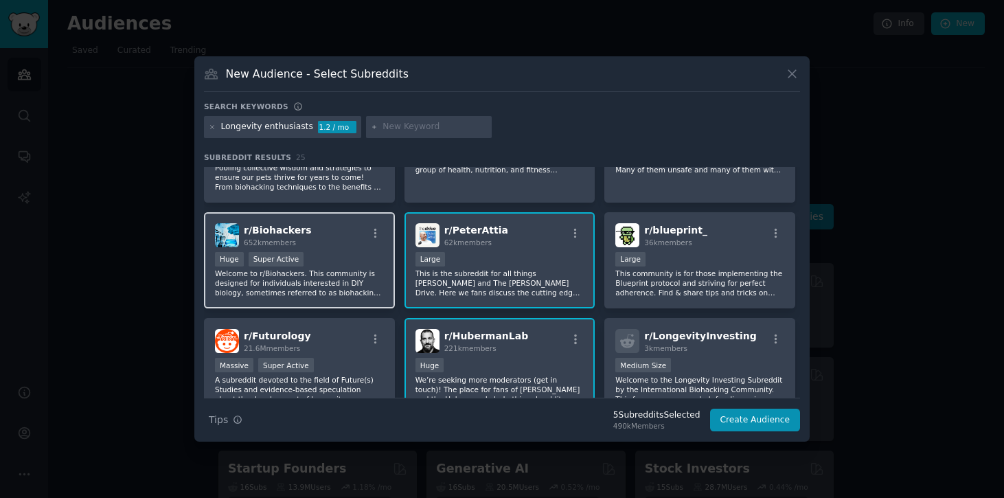
scroll to position [258, 0]
click at [330, 238] on div "r/ Biohackers 652k members" at bounding box center [299, 234] width 169 height 24
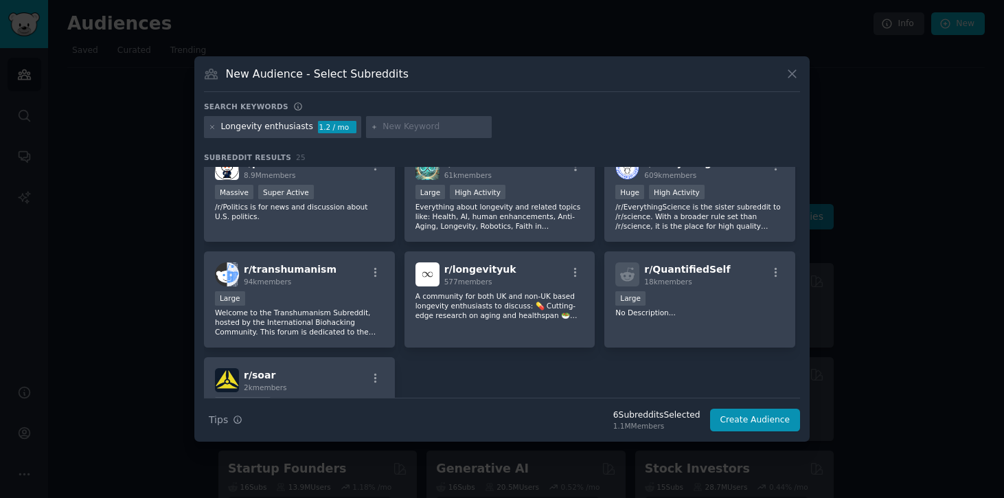
scroll to position [643, 0]
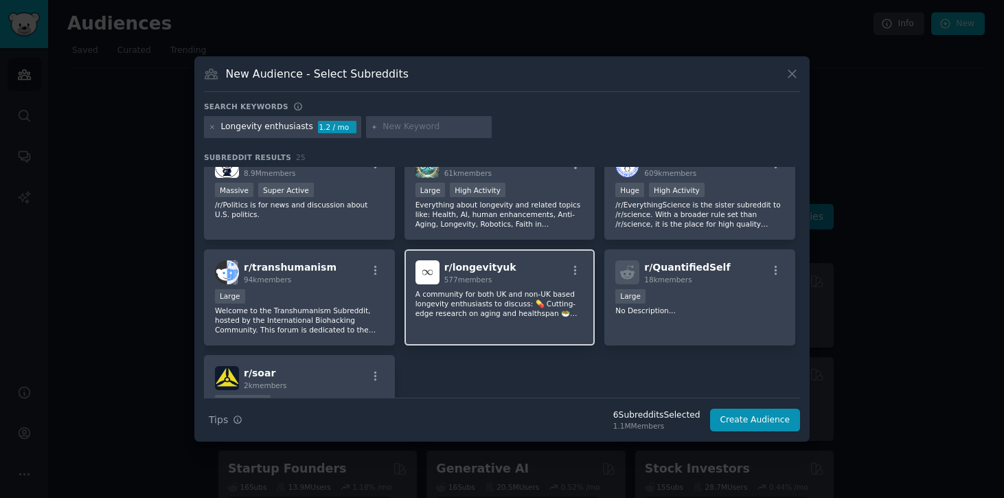
click at [467, 269] on span "r/ longevityuk" at bounding box center [480, 267] width 72 height 11
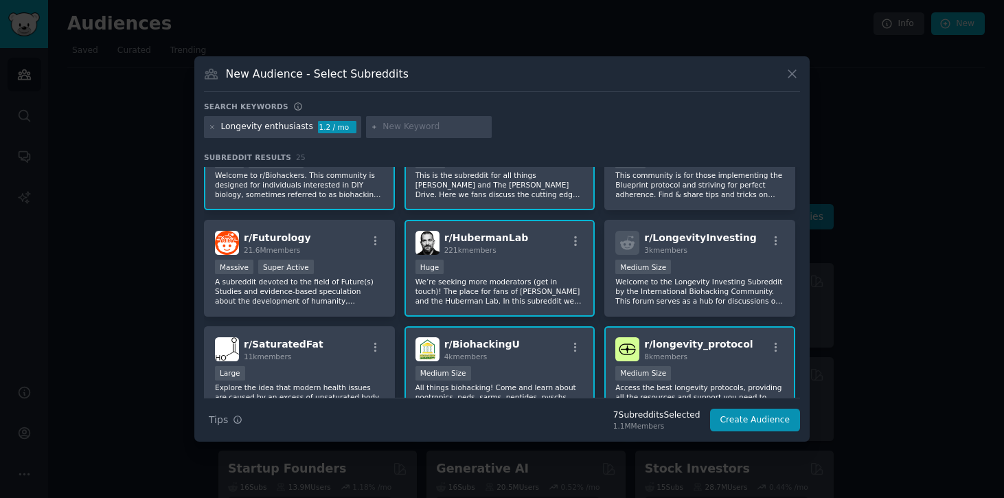
scroll to position [354, 0]
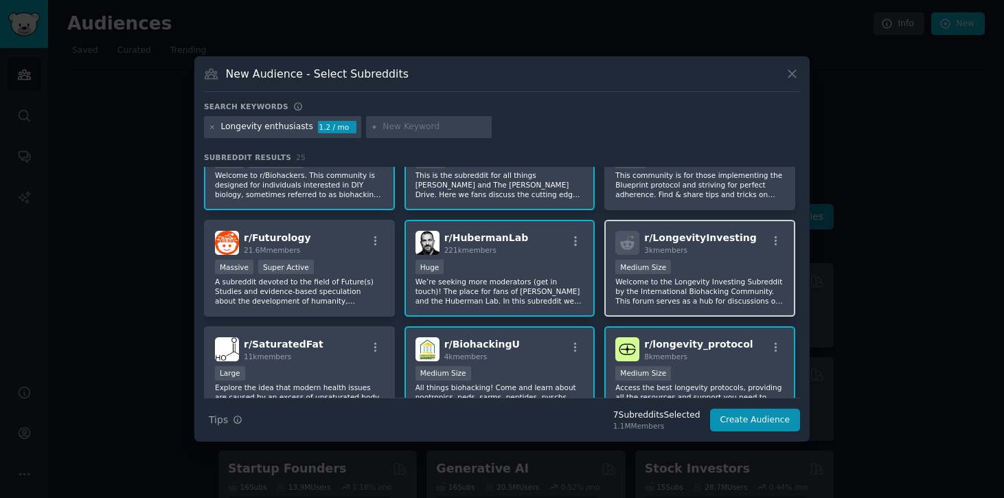
click at [676, 284] on p "Welcome to the Longevity Investing Subreddit by the International Biohacking Co…" at bounding box center [699, 291] width 169 height 29
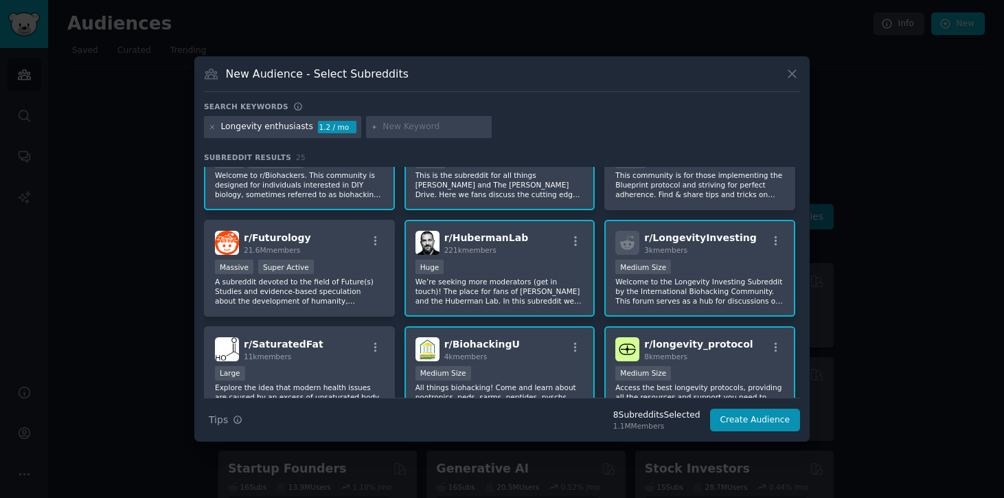
scroll to position [361, 0]
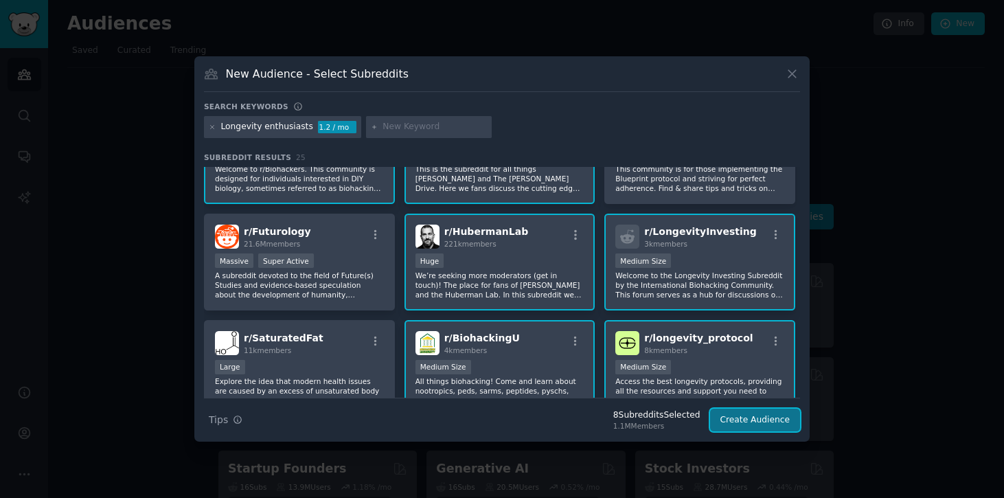
click at [764, 416] on button "Create Audience" at bounding box center [755, 420] width 91 height 23
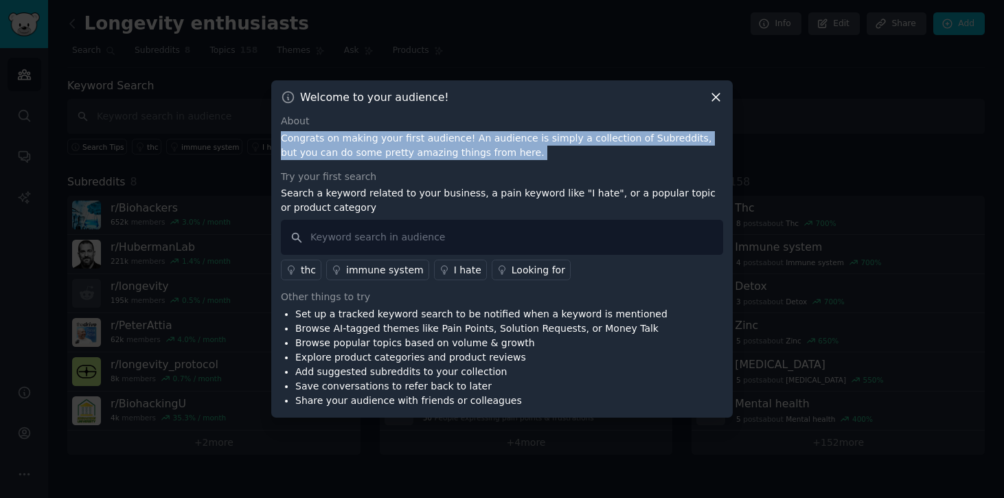
drag, startPoint x: 466, startPoint y: 168, endPoint x: 424, endPoint y: 117, distance: 66.4
click at [424, 117] on div "About Congrats on making your first audience! An audience is simply a collectio…" at bounding box center [502, 261] width 442 height 294
click at [424, 117] on div "About" at bounding box center [502, 121] width 442 height 14
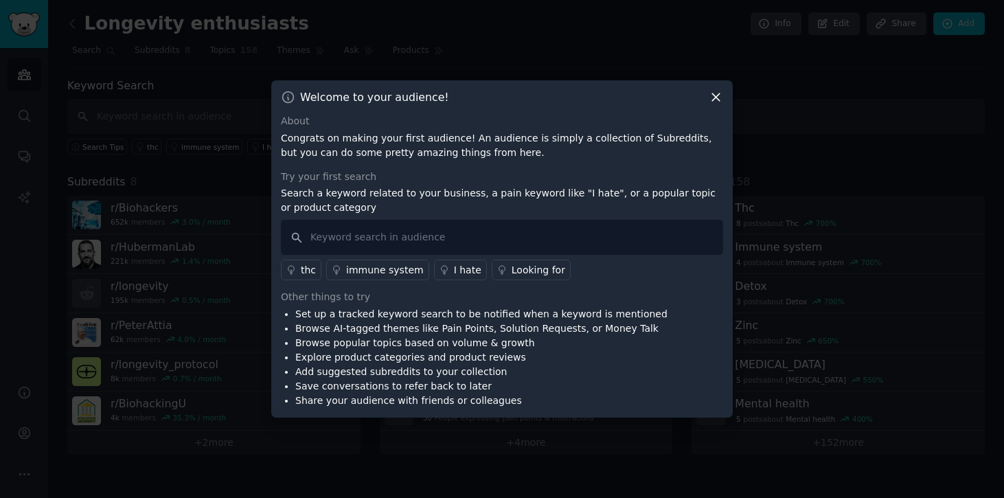
click at [424, 117] on div "About" at bounding box center [502, 121] width 442 height 14
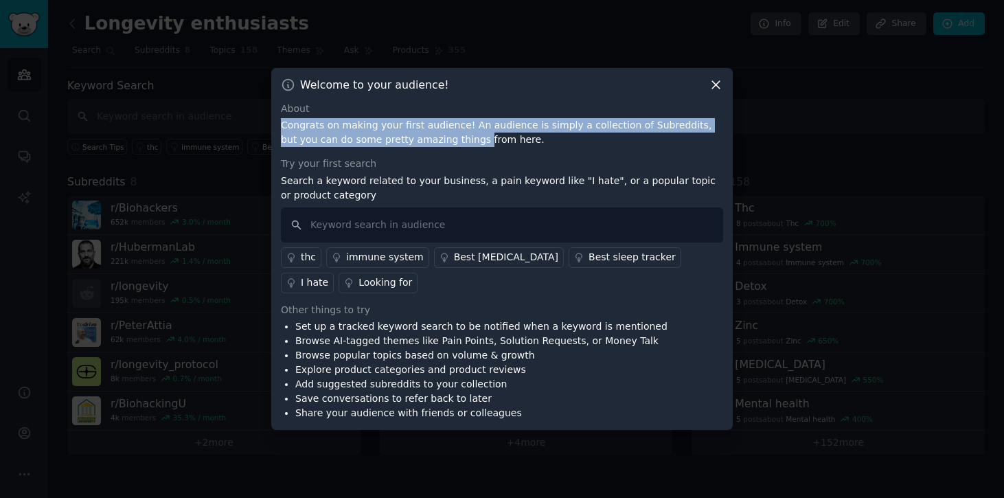
drag, startPoint x: 440, startPoint y: 145, endPoint x: 418, endPoint y: 102, distance: 47.9
click at [418, 102] on div "About Congrats on making your first audience! An audience is simply a collectio…" at bounding box center [502, 125] width 442 height 46
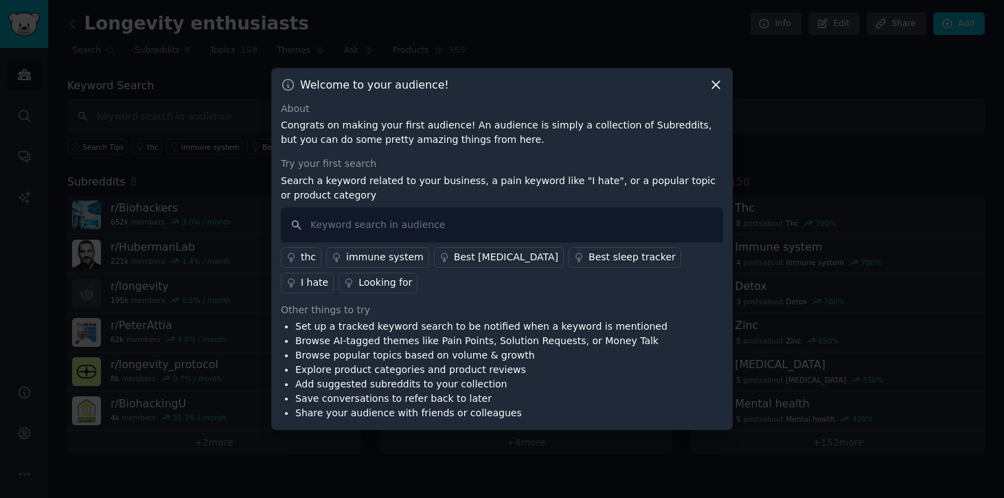
click at [447, 151] on div "About Congrats on making your first audience! An audience is simply a collectio…" at bounding box center [502, 261] width 442 height 319
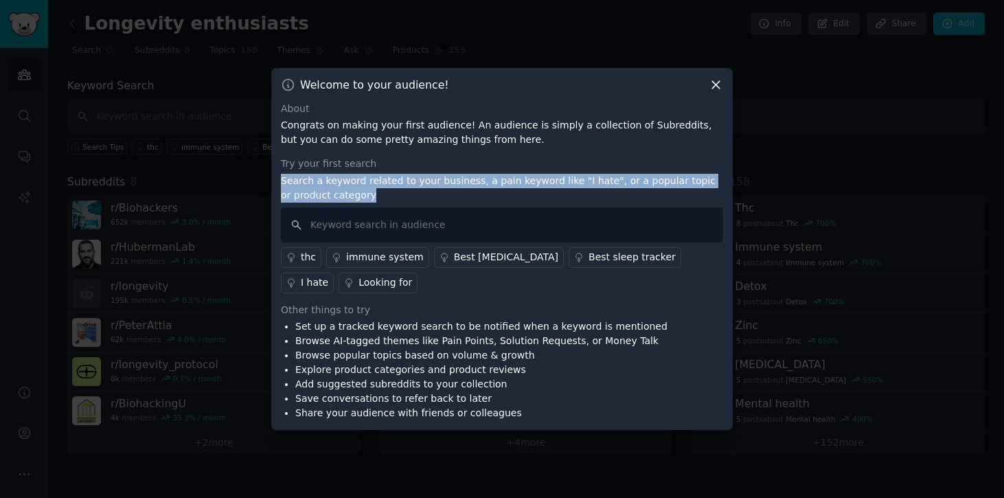
drag, startPoint x: 462, startPoint y: 195, endPoint x: 462, endPoint y: 164, distance: 30.9
click at [462, 164] on div "Try your first search Search a keyword related to your business, a pain keyword…" at bounding box center [502, 225] width 442 height 137
click at [481, 181] on p "Search a keyword related to your business, a pain keyword like "I hate", or a p…" at bounding box center [502, 188] width 442 height 29
drag, startPoint x: 520, startPoint y: 198, endPoint x: 492, endPoint y: 135, distance: 69.8
click at [492, 135] on div "About Congrats on making your first audience! An audience is simply a collectio…" at bounding box center [502, 261] width 442 height 319
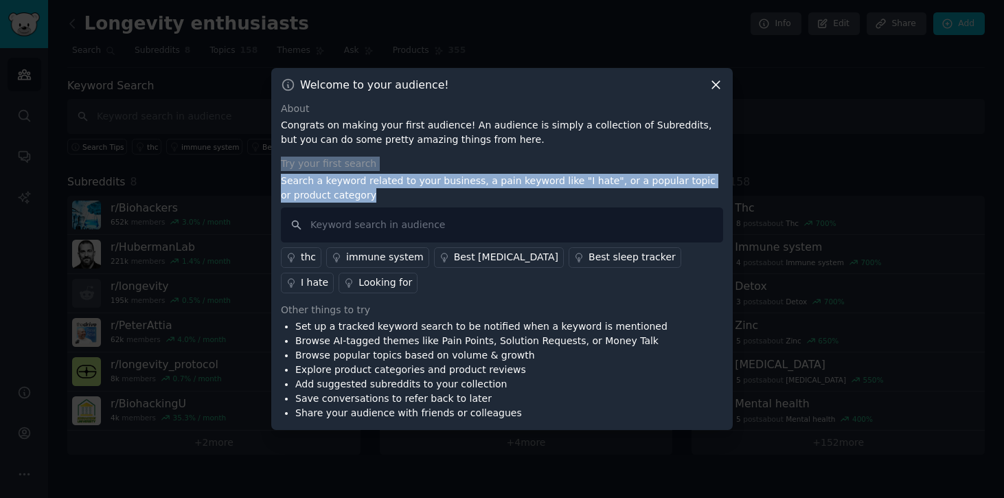
click at [492, 135] on p "Congrats on making your first audience! An audience is simply a collection of S…" at bounding box center [502, 132] width 442 height 29
drag, startPoint x: 492, startPoint y: 135, endPoint x: 509, endPoint y: 192, distance: 60.2
click at [509, 192] on div "About Congrats on making your first audience! An audience is simply a collectio…" at bounding box center [502, 261] width 442 height 319
click at [509, 192] on p "Search a keyword related to your business, a pain keyword like "I hate", or a p…" at bounding box center [502, 188] width 442 height 29
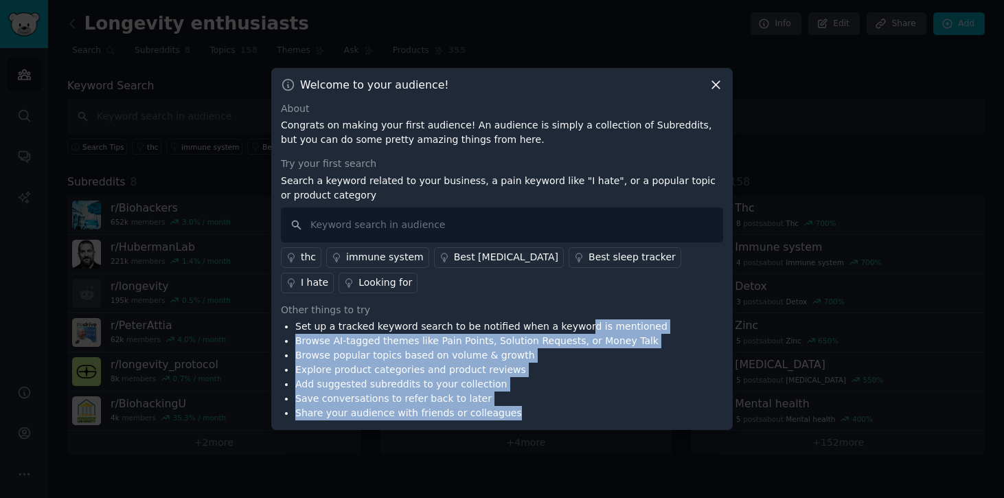
drag, startPoint x: 583, startPoint y: 406, endPoint x: 571, endPoint y: 329, distance: 77.8
click at [571, 330] on ul "Set up a tracked keyword search to be notified when a keyword is mentioned Brow…" at bounding box center [474, 369] width 387 height 101
click at [580, 411] on li "Share your audience with friends or colleagues" at bounding box center [481, 413] width 372 height 14
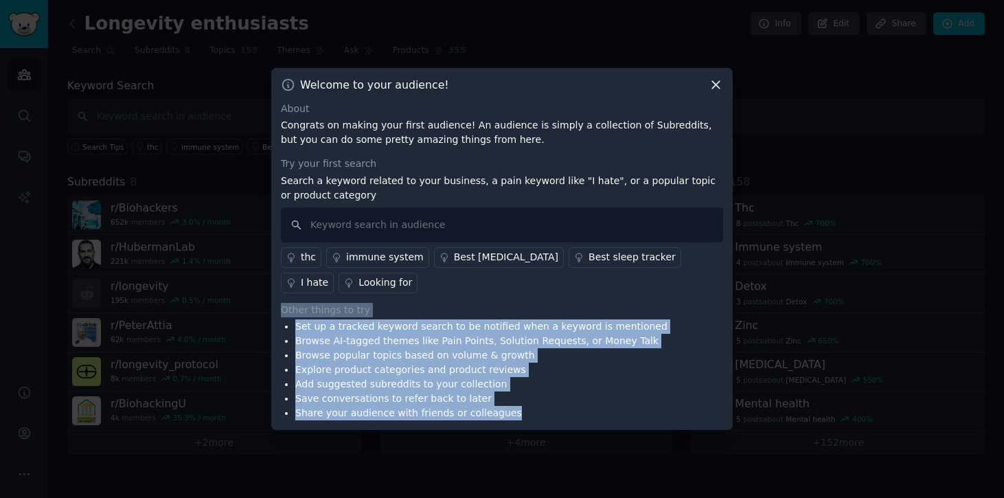
drag, startPoint x: 580, startPoint y: 411, endPoint x: 545, endPoint y: 299, distance: 116.8
click at [545, 299] on div "About Congrats on making your first audience! An audience is simply a collectio…" at bounding box center [502, 261] width 442 height 319
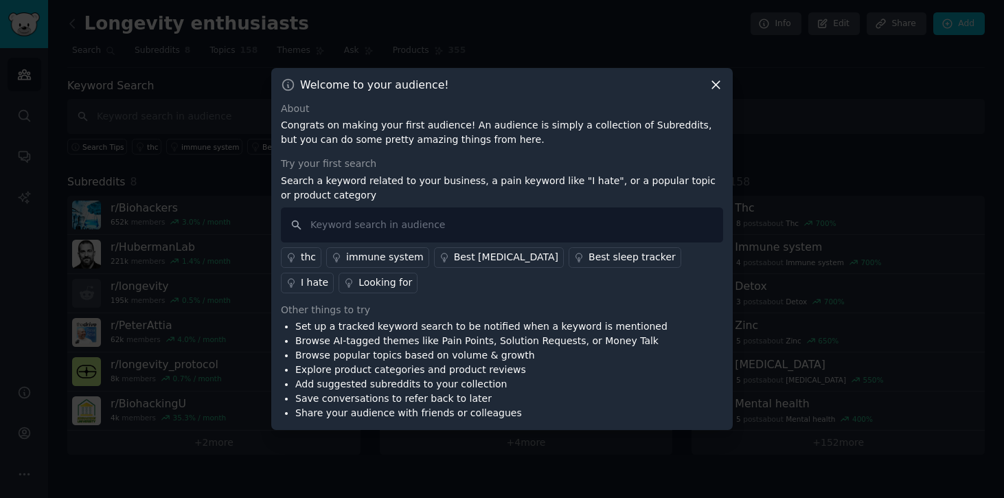
click at [549, 330] on li "Set up a tracked keyword search to be notified when a keyword is mentioned" at bounding box center [481, 326] width 372 height 14
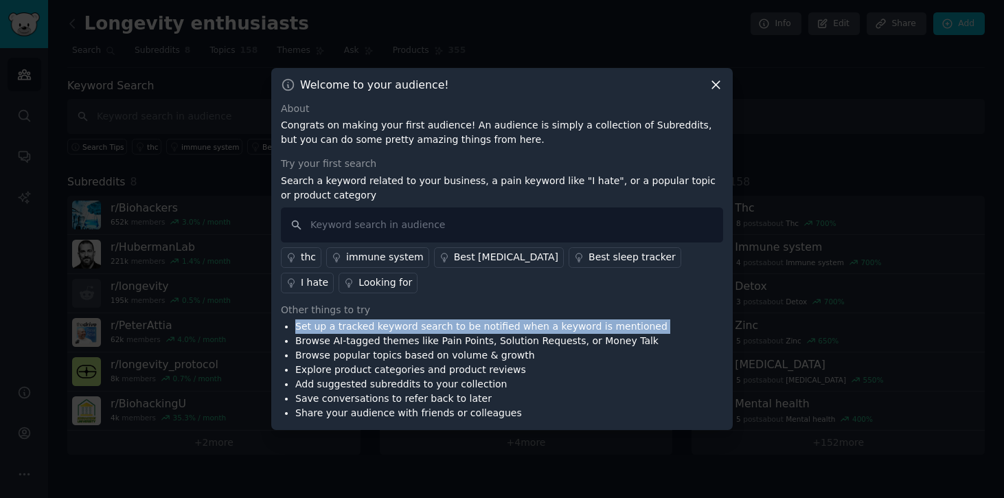
click at [549, 330] on li "Set up a tracked keyword search to be notified when a keyword is mentioned" at bounding box center [481, 326] width 372 height 14
click at [554, 341] on li "Browse AI-tagged themes like Pain Points, Solution Requests, or Money Talk" at bounding box center [481, 341] width 372 height 14
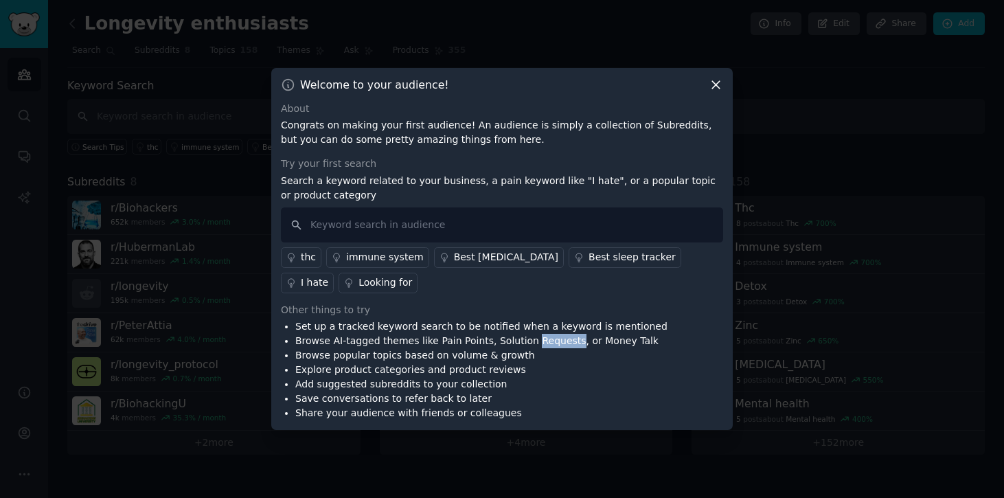
click at [554, 341] on li "Browse AI-tagged themes like Pain Points, Solution Requests, or Money Talk" at bounding box center [481, 341] width 372 height 14
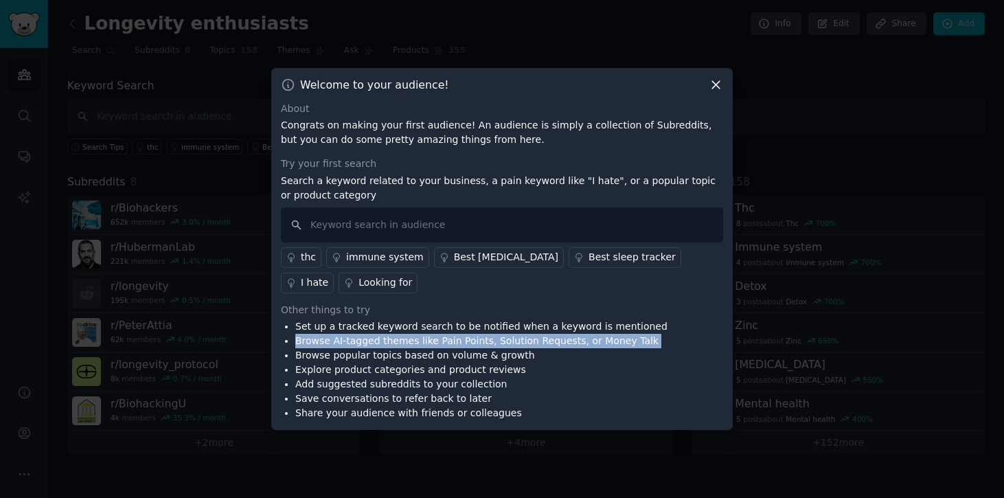
click at [565, 351] on li "Browse popular topics based on volume & growth" at bounding box center [481, 355] width 372 height 14
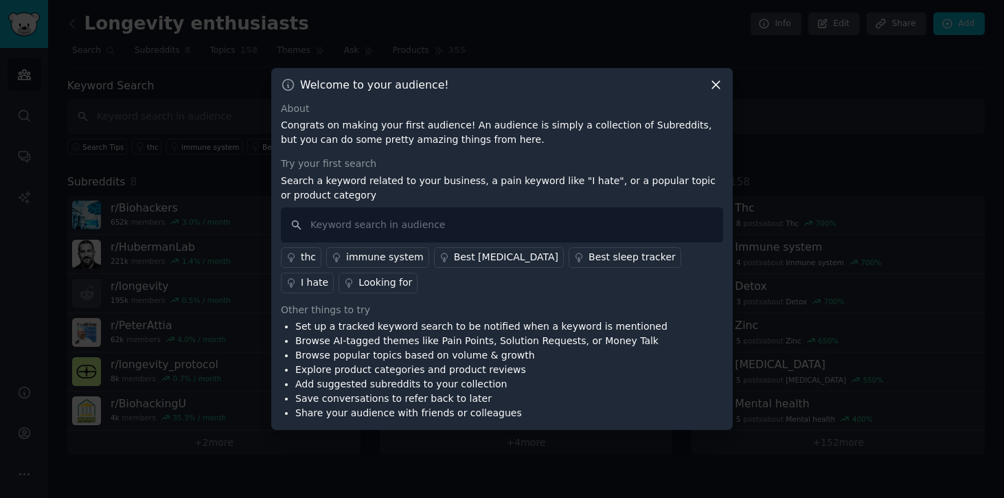
click at [565, 351] on li "Browse popular topics based on volume & growth" at bounding box center [481, 355] width 372 height 14
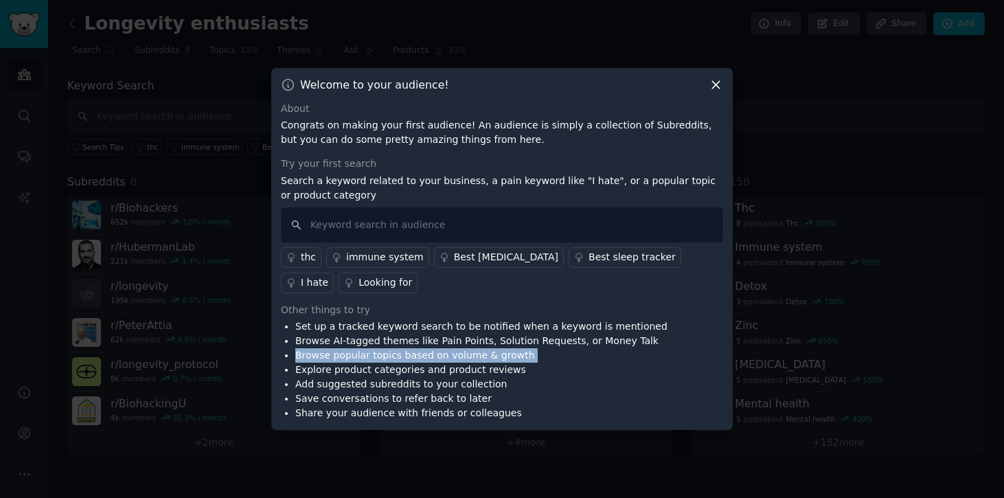
click at [565, 351] on li "Browse popular topics based on volume & growth" at bounding box center [481, 355] width 372 height 14
click at [566, 366] on li "Explore product categories and product reviews" at bounding box center [481, 370] width 372 height 14
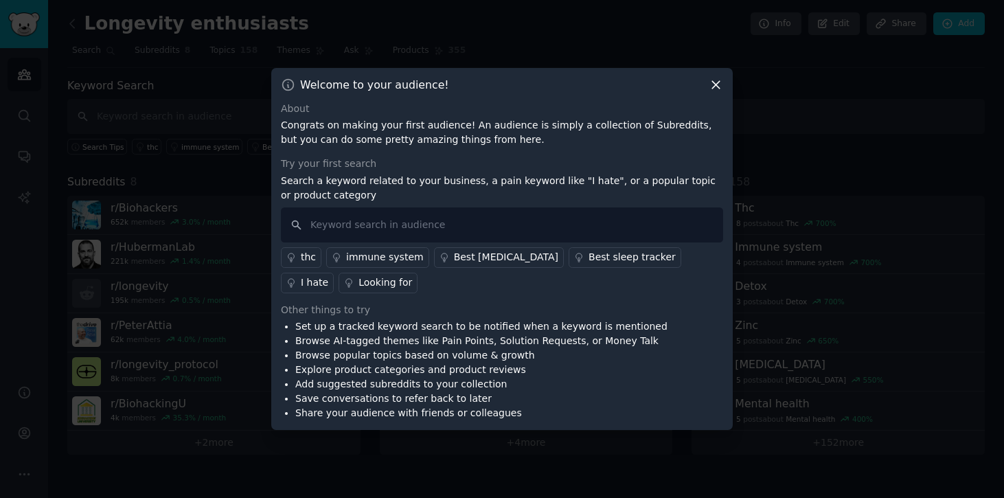
click at [566, 366] on li "Explore product categories and product reviews" at bounding box center [481, 370] width 372 height 14
click at [564, 387] on li "Add suggested subreddits to your collection" at bounding box center [481, 384] width 372 height 14
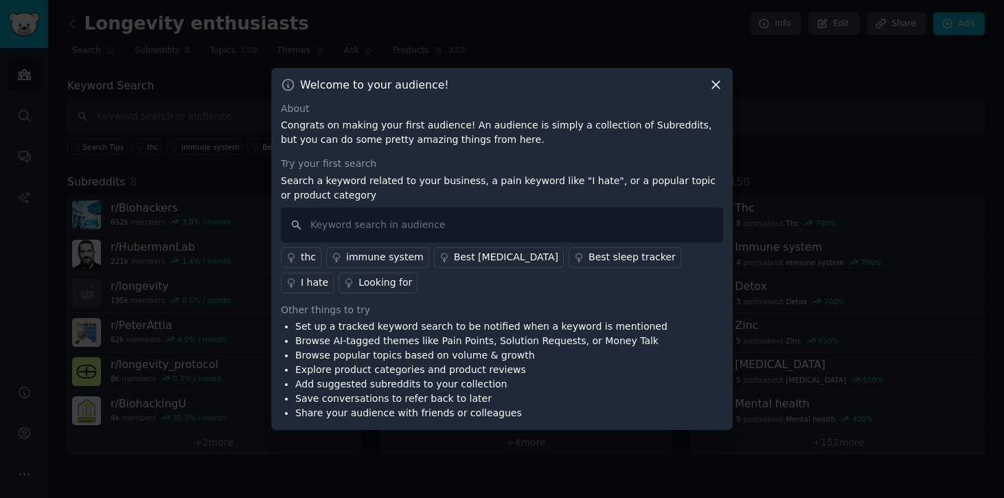
click at [561, 402] on li "Save conversations to refer back to later" at bounding box center [481, 398] width 372 height 14
click at [563, 410] on li "Share your audience with friends or colleagues" at bounding box center [481, 413] width 372 height 14
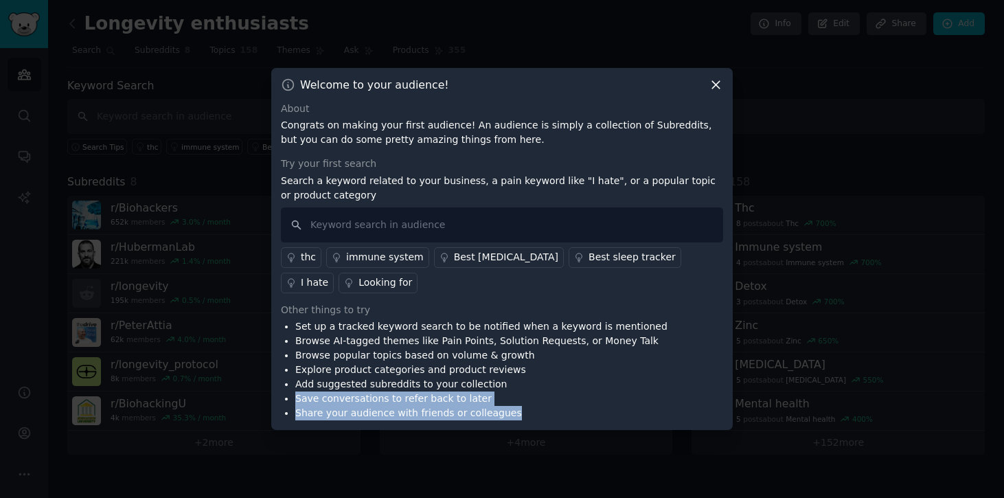
drag, startPoint x: 563, startPoint y: 410, endPoint x: 563, endPoint y: 382, distance: 28.2
click at [563, 383] on ul "Set up a tracked keyword search to be notified when a keyword is mentioned Brow…" at bounding box center [474, 369] width 387 height 101
click at [563, 382] on li "Add suggested subreddits to your collection" at bounding box center [481, 384] width 372 height 14
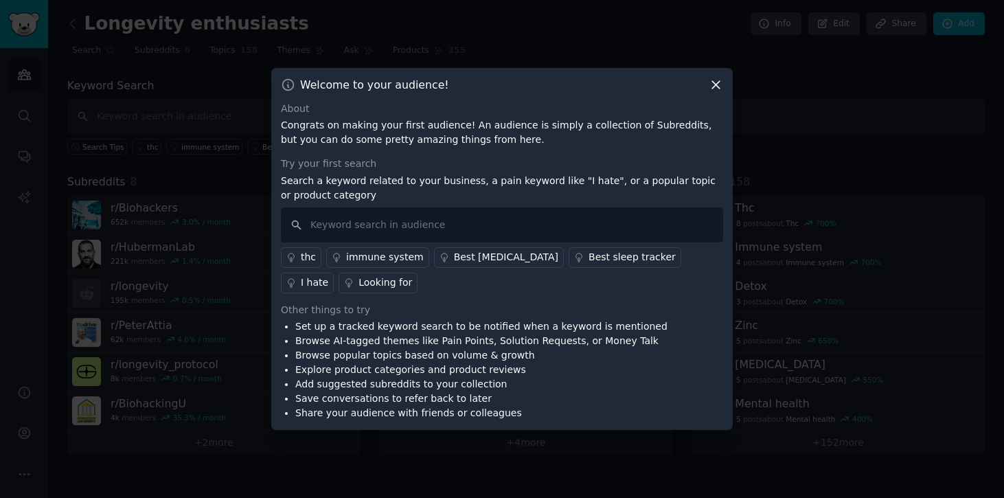
drag, startPoint x: 563, startPoint y: 382, endPoint x: 580, endPoint y: 169, distance: 213.6
click at [563, 380] on li "Add suggested subreddits to your collection" at bounding box center [481, 384] width 372 height 14
click at [718, 85] on icon at bounding box center [716, 85] width 14 height 14
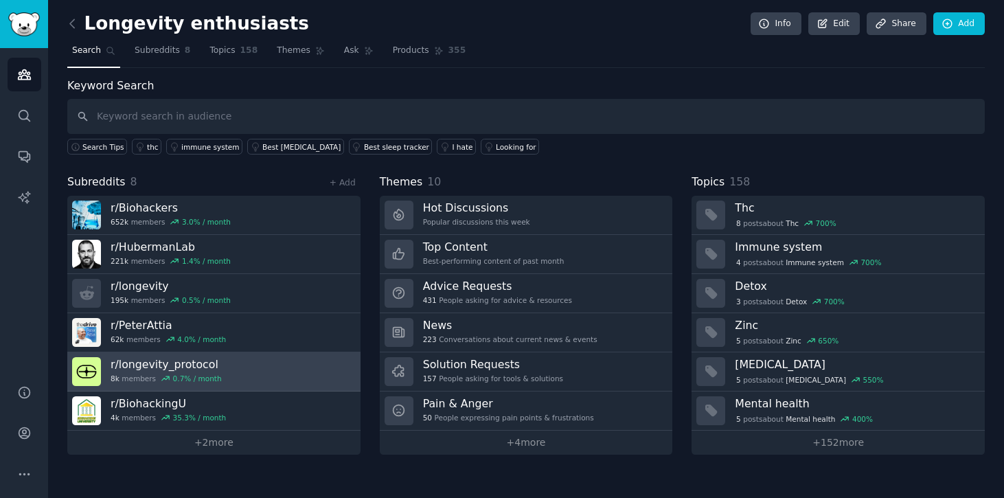
click at [287, 369] on link "r/ longevity_protocol 8k members 0.7 % / month" at bounding box center [213, 371] width 293 height 39
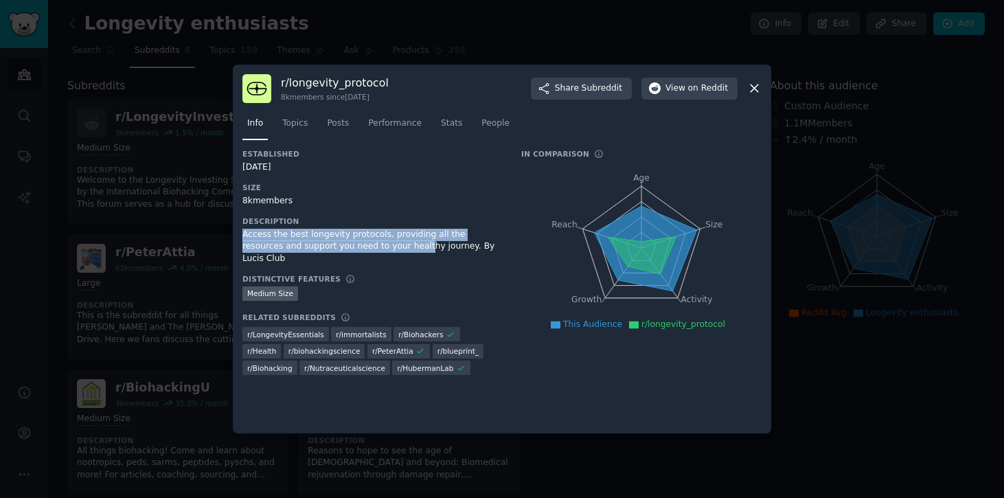
drag, startPoint x: 382, startPoint y: 249, endPoint x: 379, endPoint y: 226, distance: 23.5
click at [379, 226] on div "Description Access the best longevity protocols, providing all the resources an…" at bounding box center [372, 240] width 260 height 48
click at [391, 249] on div "Access the best longevity protocols, providing all the resources and support yo…" at bounding box center [372, 247] width 260 height 36
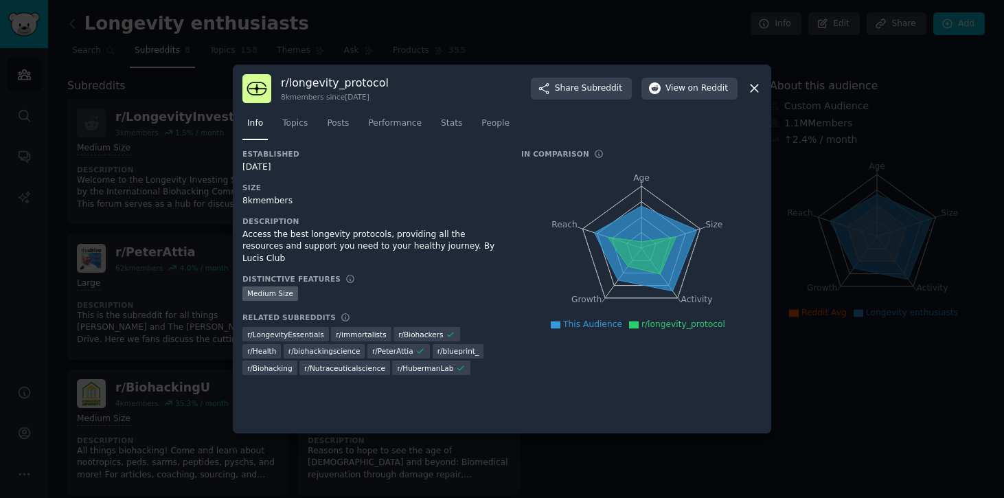
click at [391, 249] on div "Access the best longevity protocols, providing all the resources and support yo…" at bounding box center [372, 247] width 260 height 36
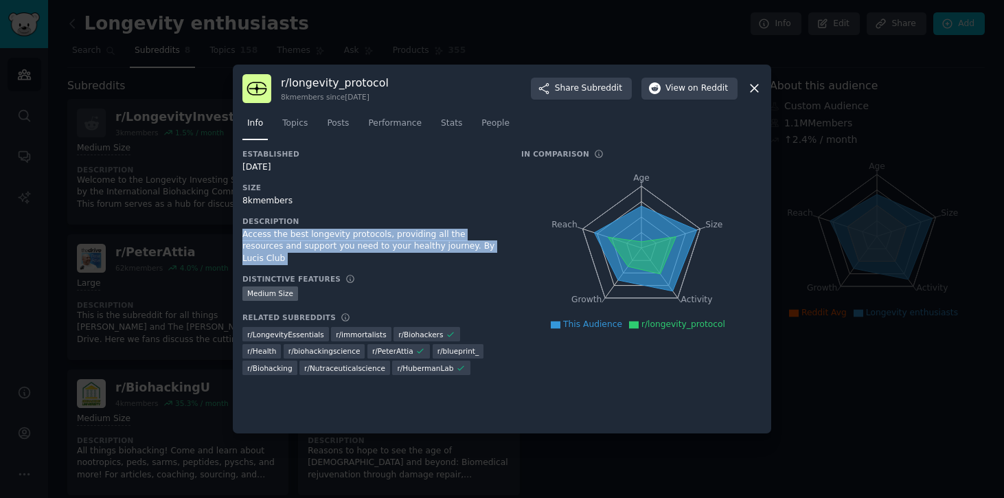
click at [400, 258] on div "Established [DATE] Size 8k members Description Access the best longevity protoc…" at bounding box center [372, 267] width 260 height 236
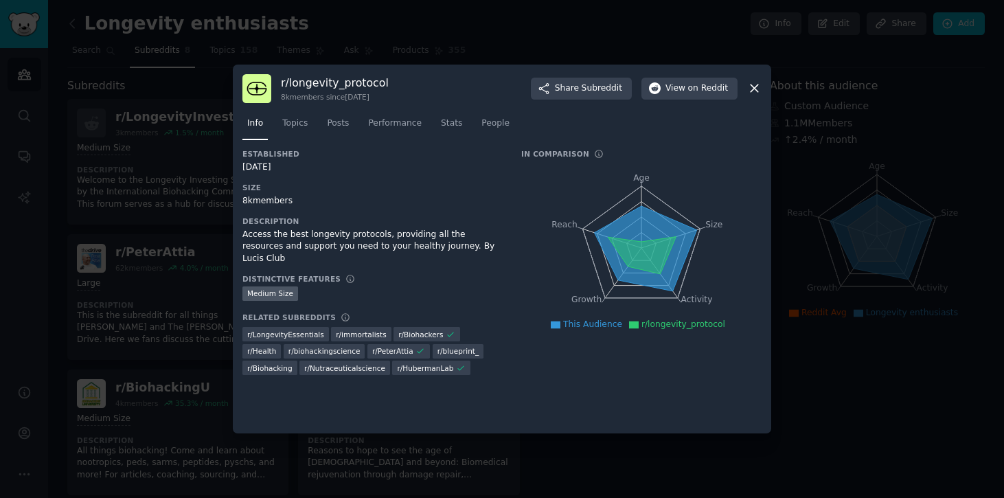
click at [443, 249] on div "Access the best longevity protocols, providing all the resources and support yo…" at bounding box center [372, 247] width 260 height 36
drag, startPoint x: 443, startPoint y: 249, endPoint x: 477, endPoint y: 248, distance: 33.7
click at [477, 248] on div "Access the best longevity protocols, providing all the resources and support yo…" at bounding box center [372, 247] width 260 height 36
copy div "Lucis Club"
